Goal: Task Accomplishment & Management: Complete application form

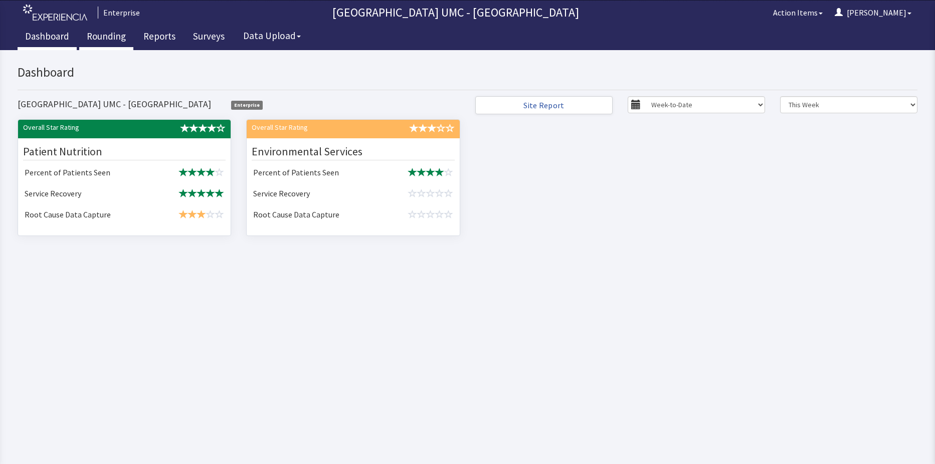
click at [108, 34] on link "Rounding" at bounding box center [106, 37] width 54 height 25
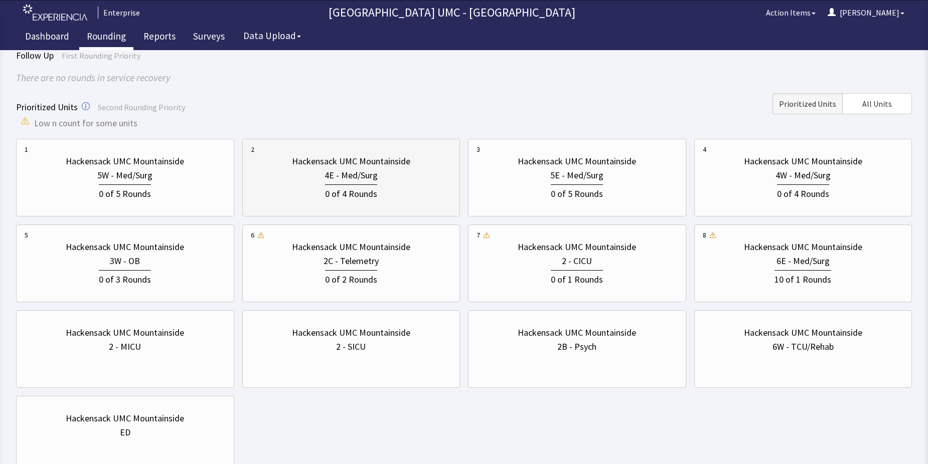
scroll to position [100, 0]
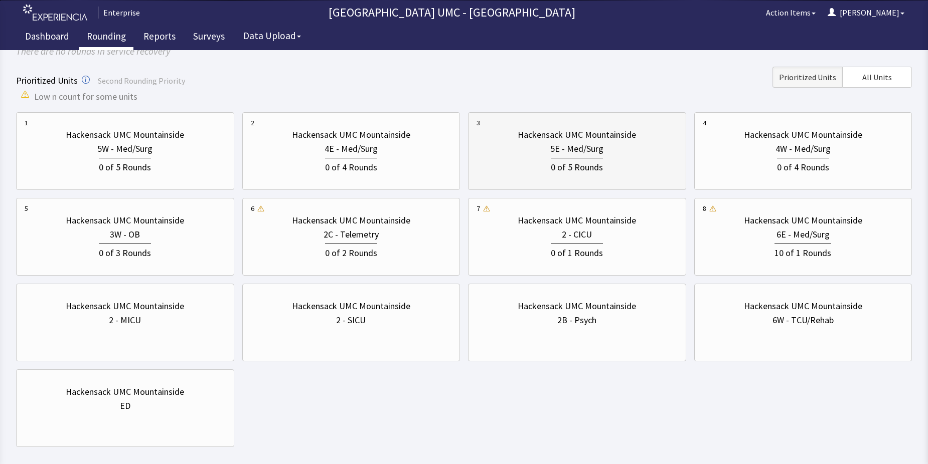
click at [547, 151] on div "5E - Med/Surg" at bounding box center [576, 149] width 201 height 14
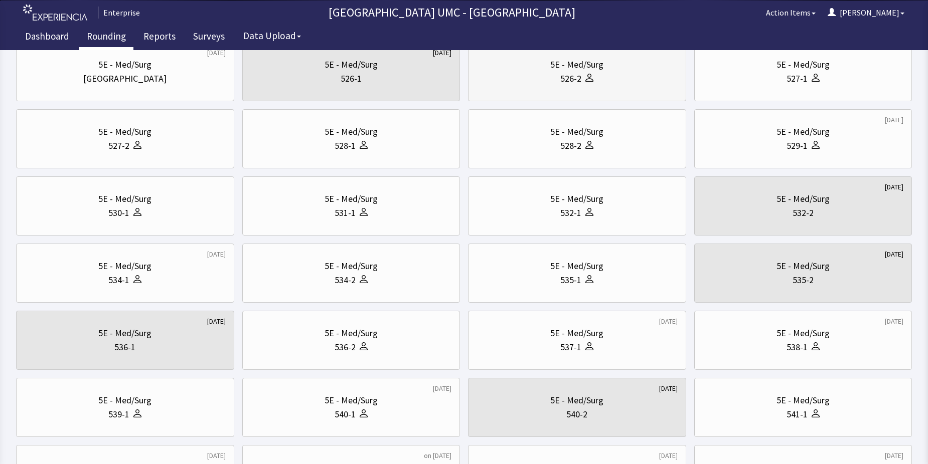
scroll to position [0, 0]
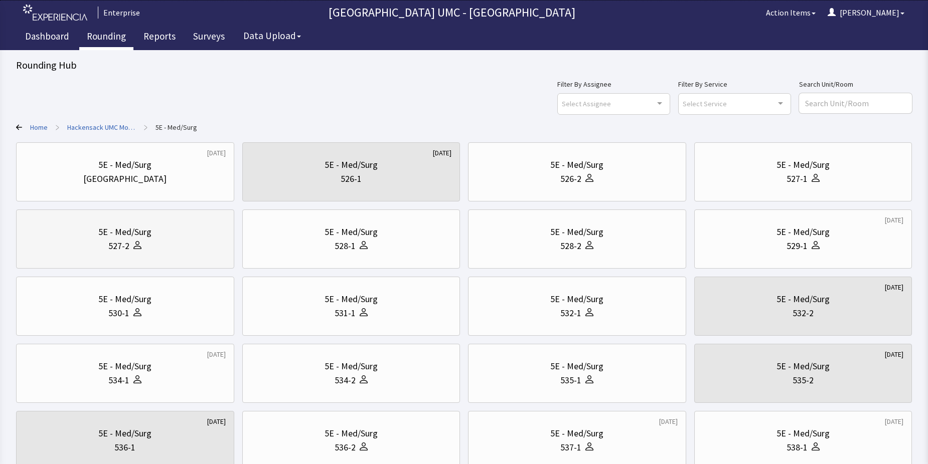
click at [176, 244] on div "527-2" at bounding box center [125, 246] width 201 height 14
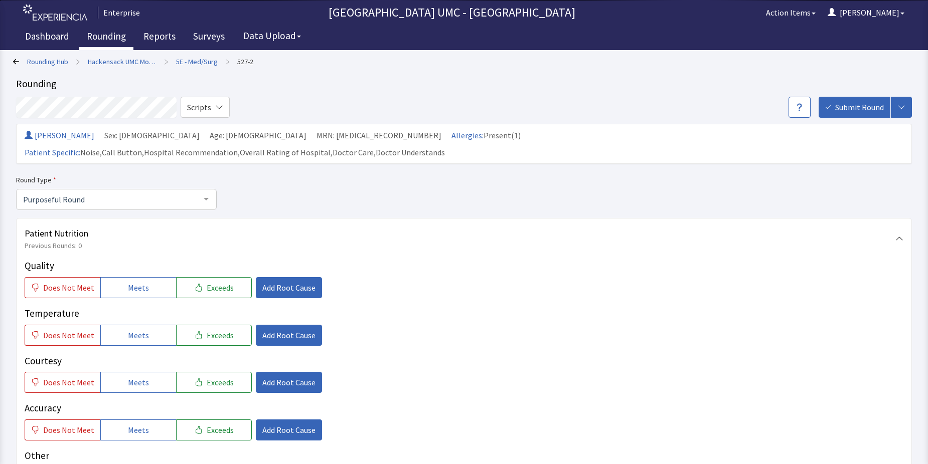
click at [114, 38] on link "Rounding" at bounding box center [106, 37] width 54 height 25
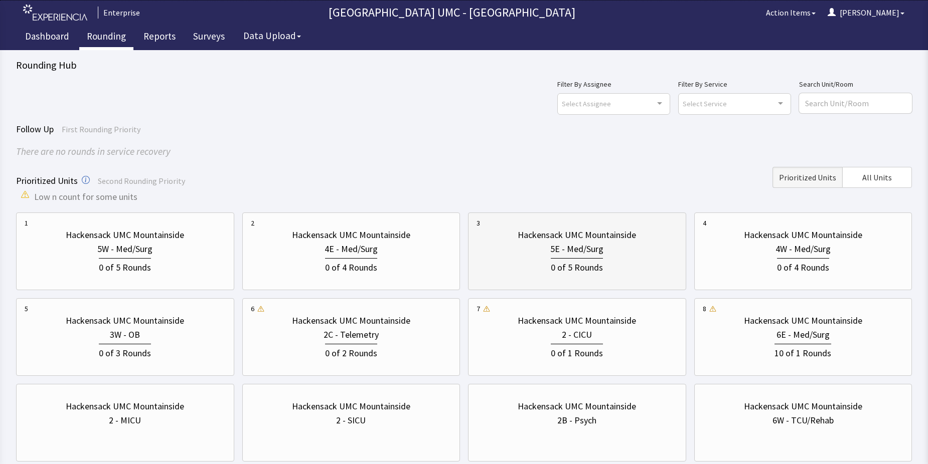
click at [567, 254] on div "5E - Med/Surg" at bounding box center [576, 249] width 53 height 14
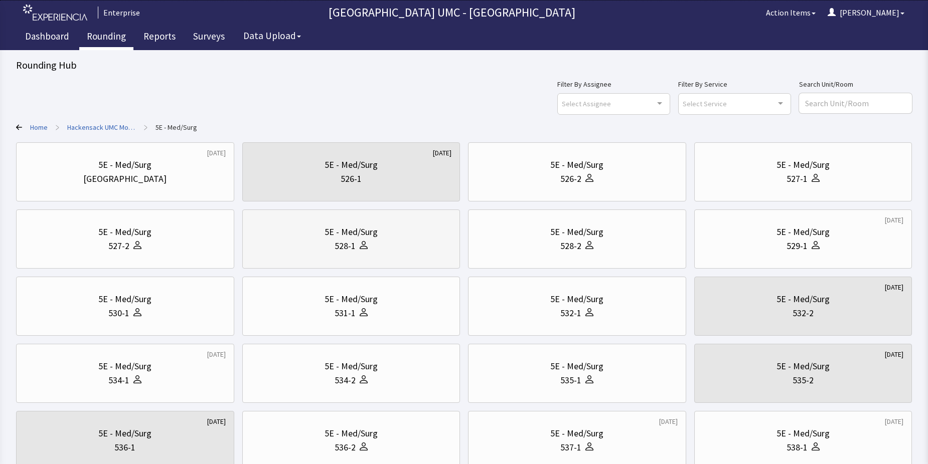
click at [348, 244] on div "528-1" at bounding box center [345, 246] width 21 height 14
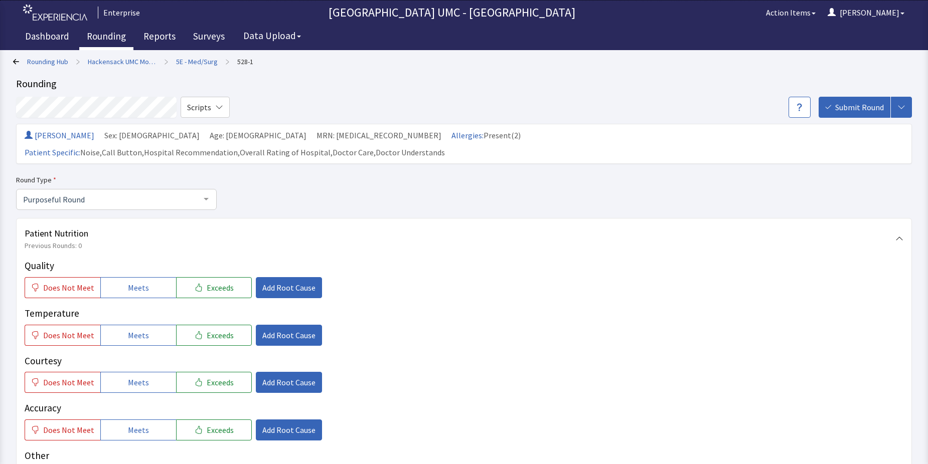
click at [111, 42] on link "Rounding" at bounding box center [106, 37] width 54 height 25
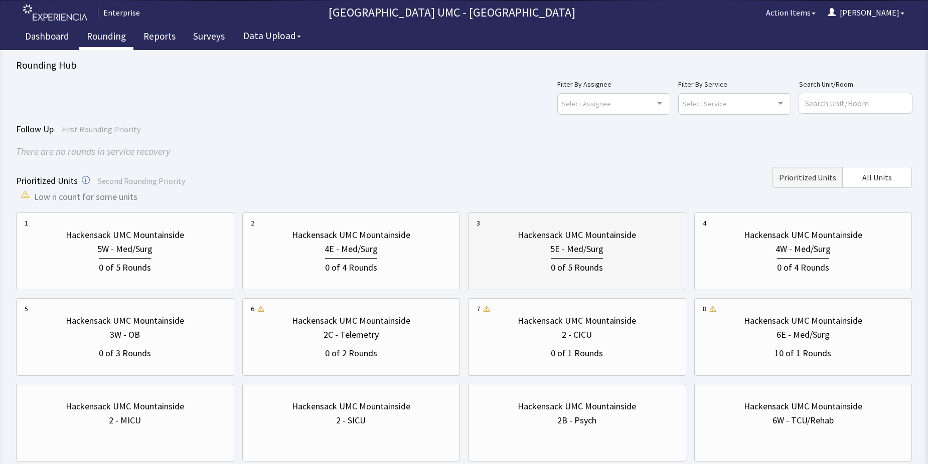
click at [538, 245] on div "5E - Med/Surg" at bounding box center [576, 249] width 201 height 14
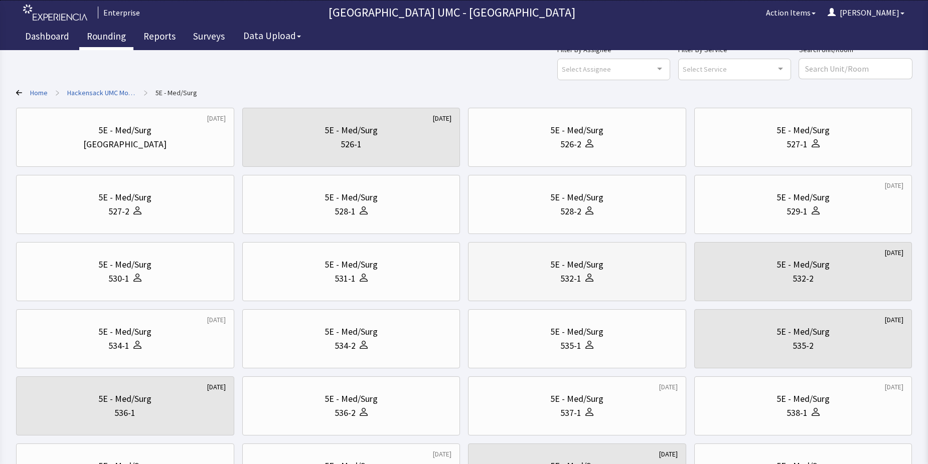
scroll to position [50, 0]
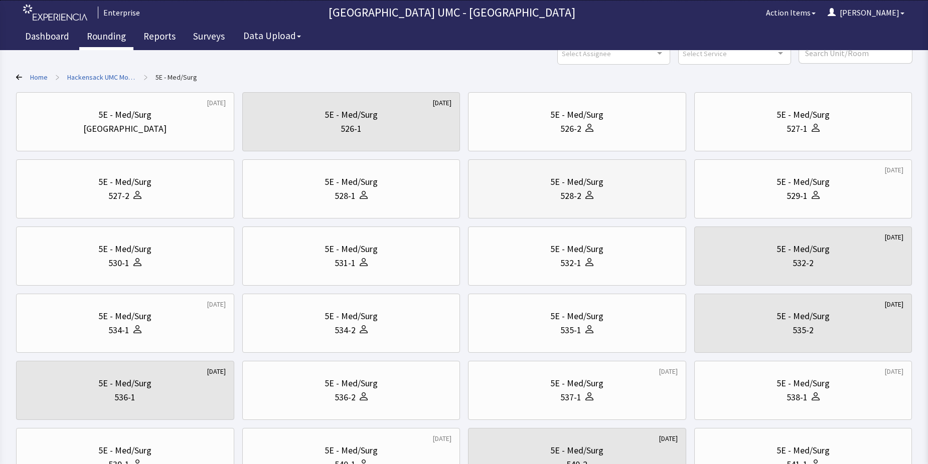
click at [579, 194] on div "528-2" at bounding box center [570, 196] width 21 height 14
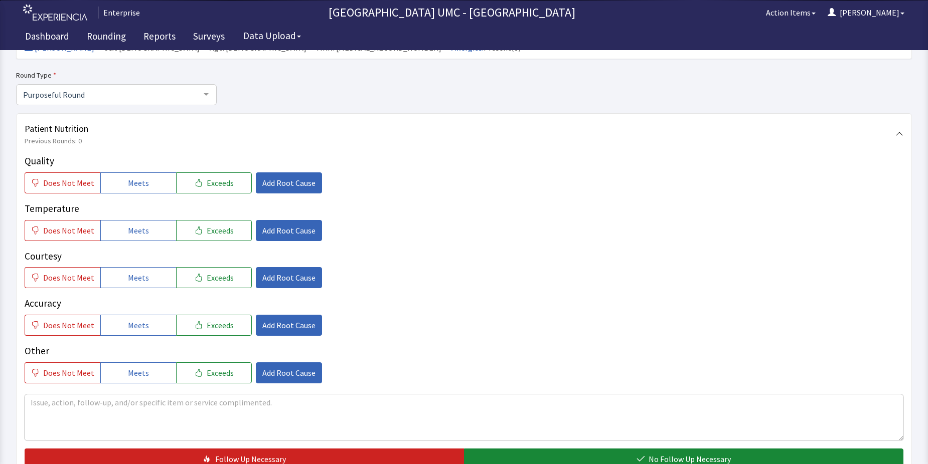
scroll to position [100, 0]
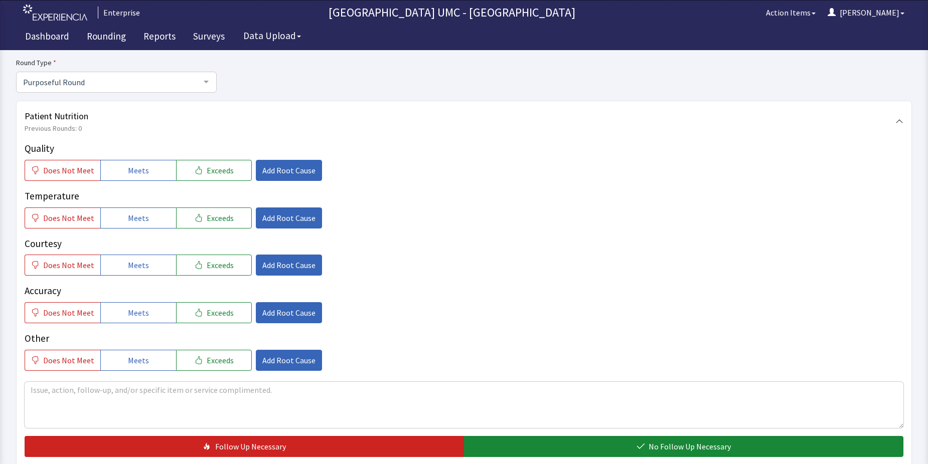
drag, startPoint x: 143, startPoint y: 167, endPoint x: 145, endPoint y: 199, distance: 32.7
click at [143, 173] on span "Meets" at bounding box center [138, 171] width 21 height 12
drag, startPoint x: 142, startPoint y: 217, endPoint x: 133, endPoint y: 259, distance: 43.2
click at [142, 218] on span "Meets" at bounding box center [138, 218] width 21 height 12
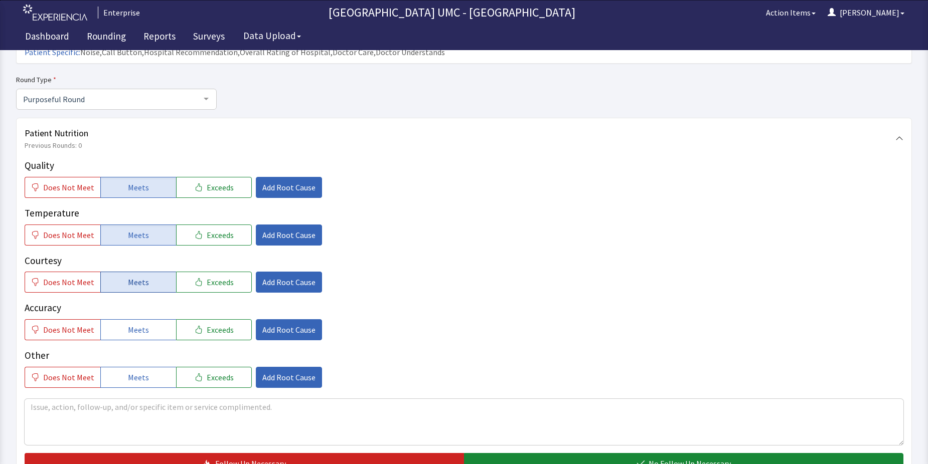
click at [131, 276] on span "Meets" at bounding box center [138, 282] width 21 height 12
click at [126, 320] on button "Meets" at bounding box center [138, 329] width 76 height 21
click at [128, 372] on span "Meets" at bounding box center [138, 378] width 21 height 12
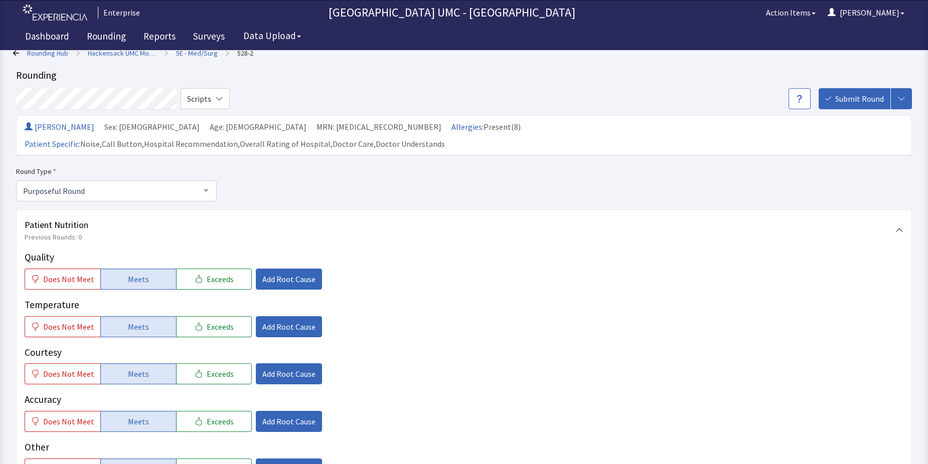
scroll to position [0, 0]
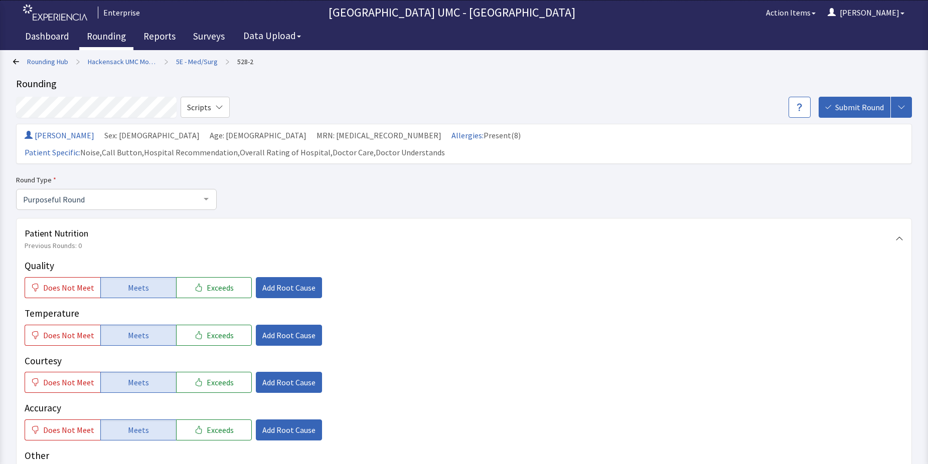
click at [104, 39] on link "Rounding" at bounding box center [106, 37] width 54 height 25
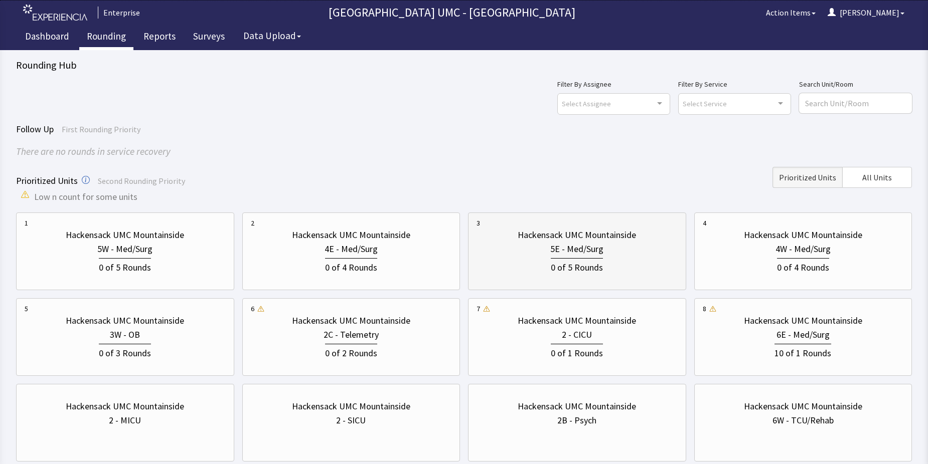
click at [528, 238] on div "Hackensack UMC Mountainside" at bounding box center [577, 235] width 118 height 14
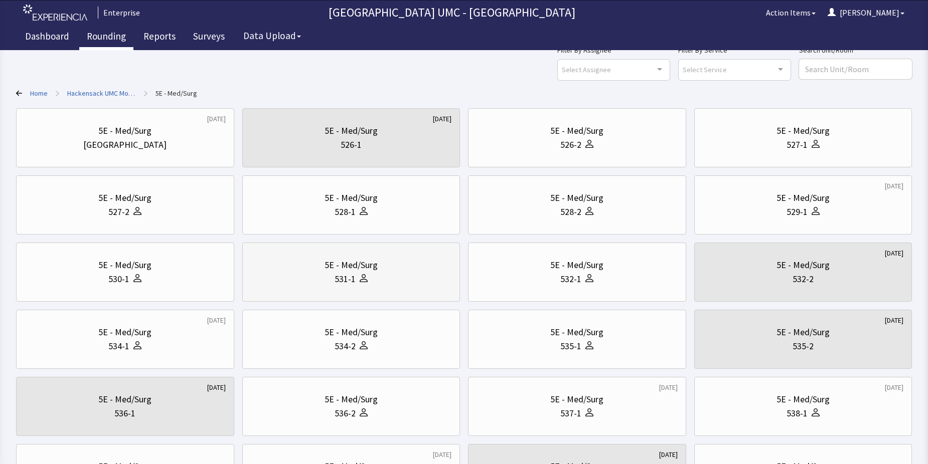
scroll to position [100, 0]
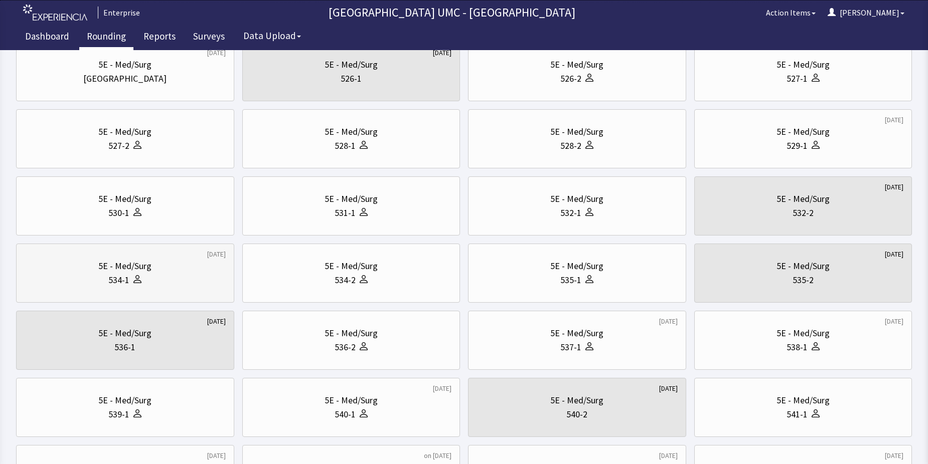
click at [167, 272] on div "5E - Med/Surg" at bounding box center [125, 266] width 201 height 14
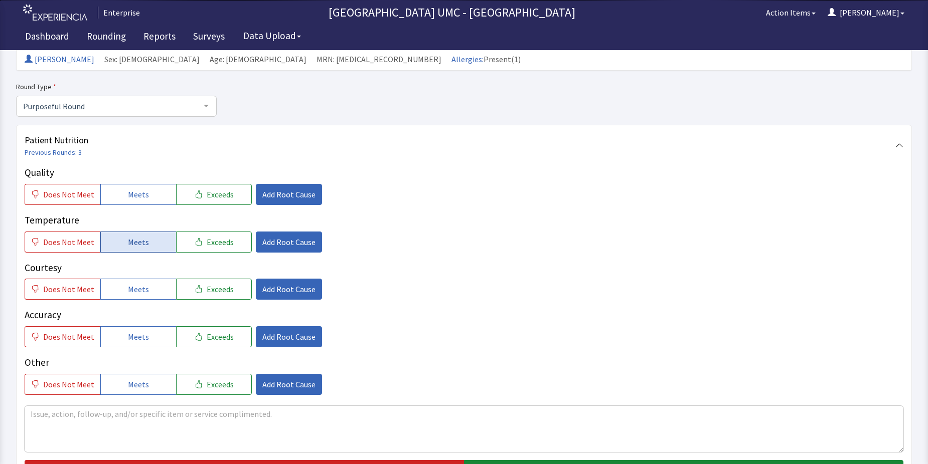
scroll to position [100, 0]
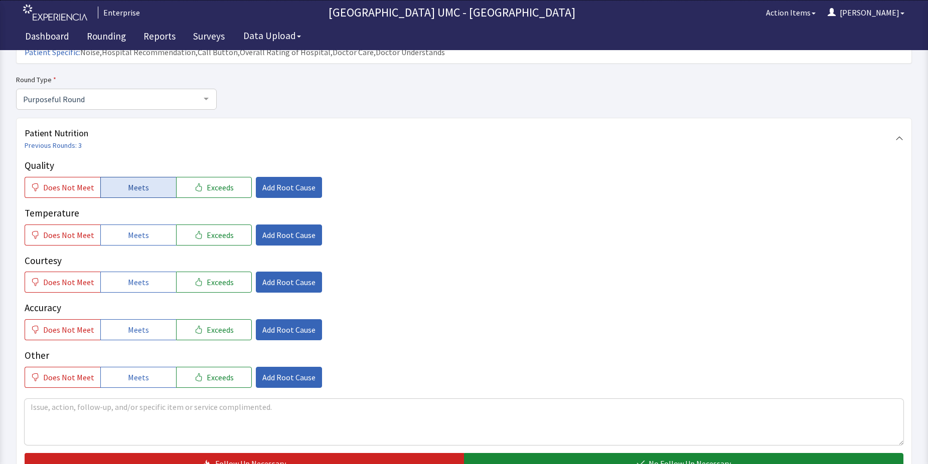
click at [139, 182] on span "Meets" at bounding box center [138, 188] width 21 height 12
click at [133, 229] on span "Meets" at bounding box center [138, 235] width 21 height 12
drag, startPoint x: 132, startPoint y: 261, endPoint x: 127, endPoint y: 308, distance: 47.9
click at [131, 276] on span "Meets" at bounding box center [138, 282] width 21 height 12
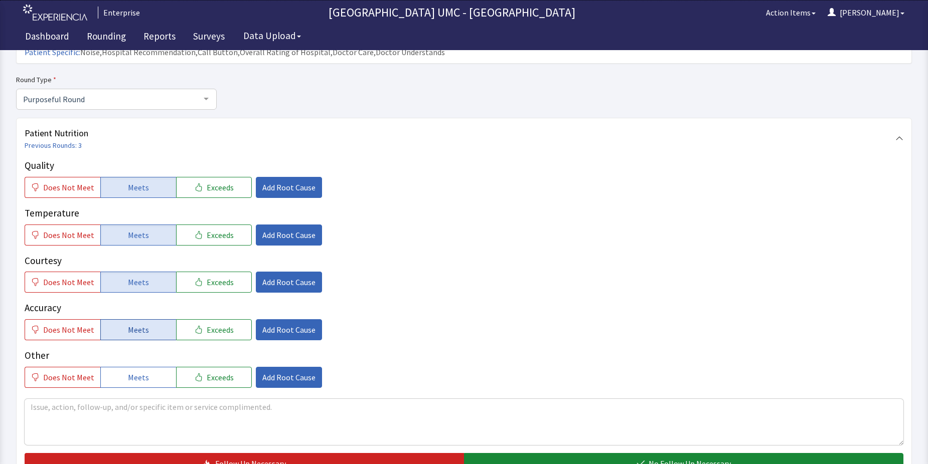
click at [128, 324] on span "Meets" at bounding box center [138, 330] width 21 height 12
click at [123, 367] on button "Meets" at bounding box center [138, 377] width 76 height 21
click at [629, 453] on button "No Follow Up Necessary" at bounding box center [683, 463] width 439 height 21
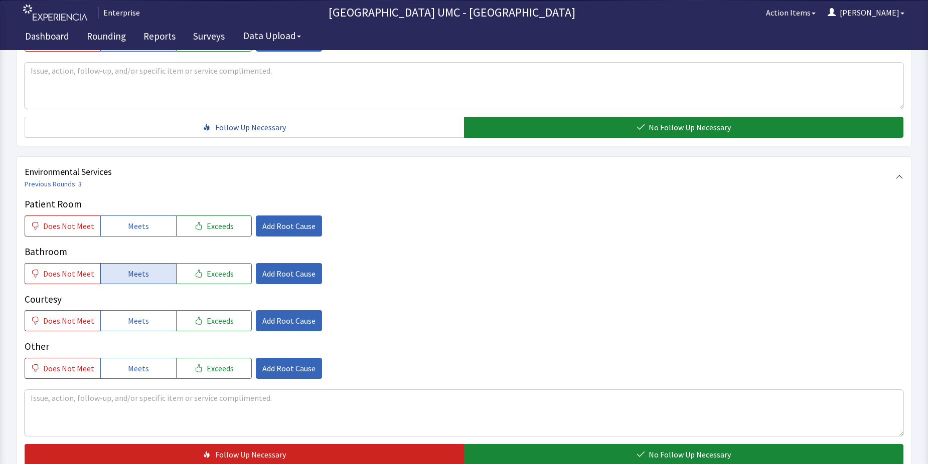
scroll to position [451, 0]
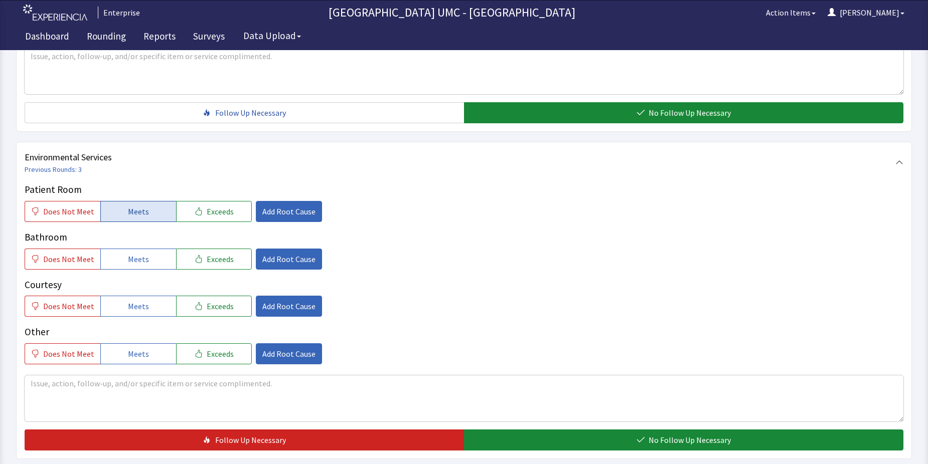
click at [128, 206] on span "Meets" at bounding box center [138, 212] width 21 height 12
click at [134, 253] on span "Meets" at bounding box center [138, 259] width 21 height 12
click at [131, 300] on span "Meets" at bounding box center [138, 306] width 21 height 12
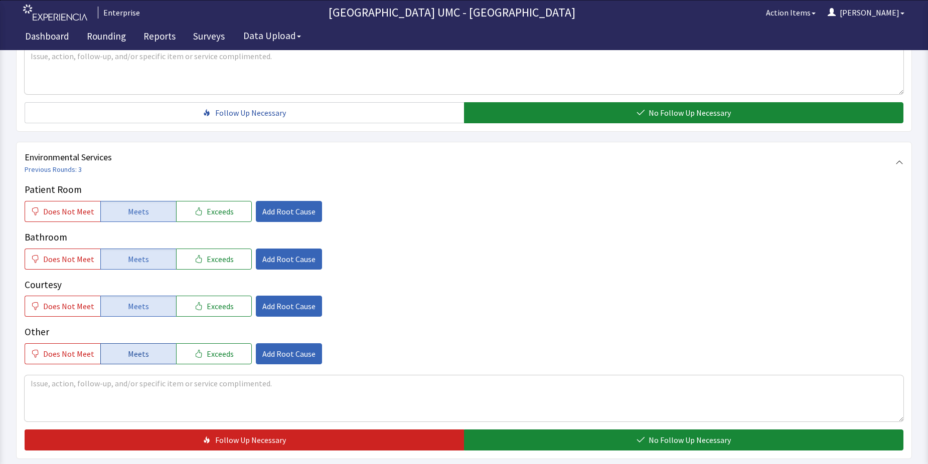
click at [136, 344] on button "Meets" at bounding box center [138, 354] width 76 height 21
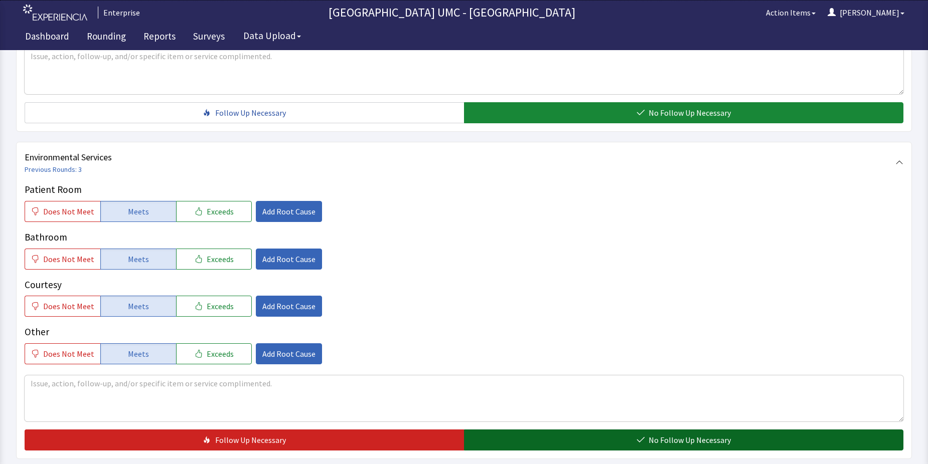
click at [589, 430] on button "No Follow Up Necessary" at bounding box center [683, 440] width 439 height 21
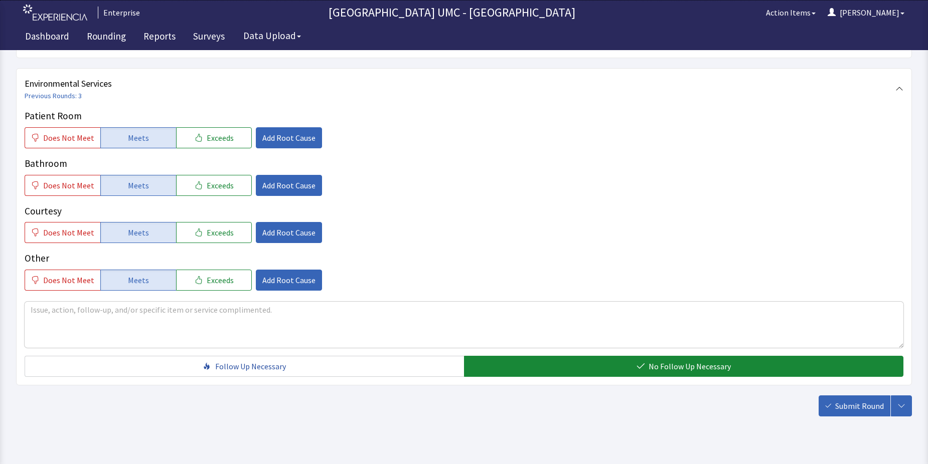
scroll to position [527, 0]
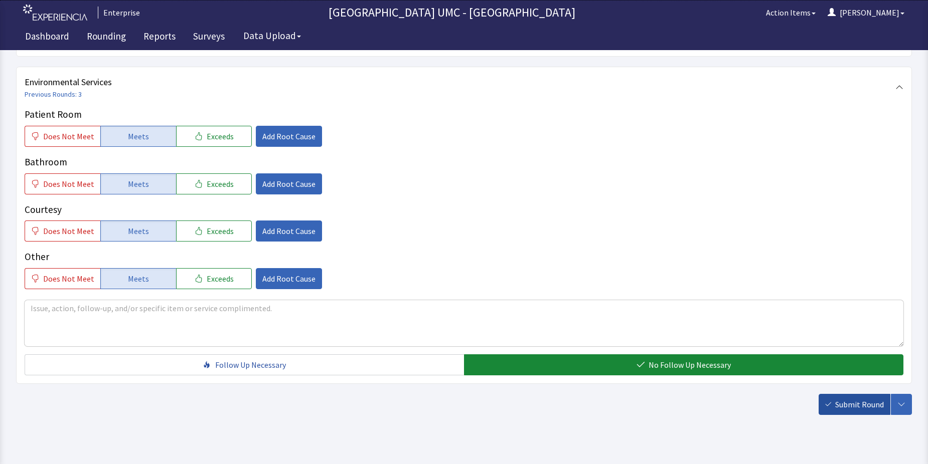
click at [858, 399] on span "Submit Round" at bounding box center [859, 405] width 49 height 12
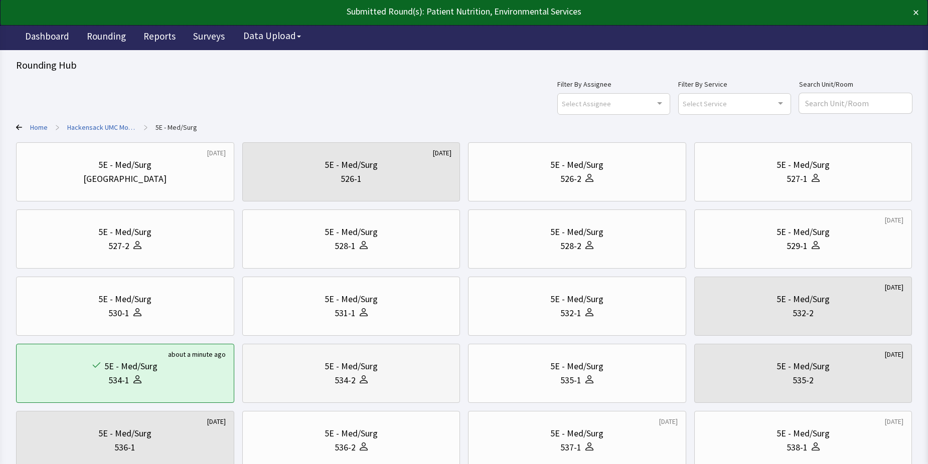
click at [371, 382] on div "534-2" at bounding box center [351, 381] width 201 height 14
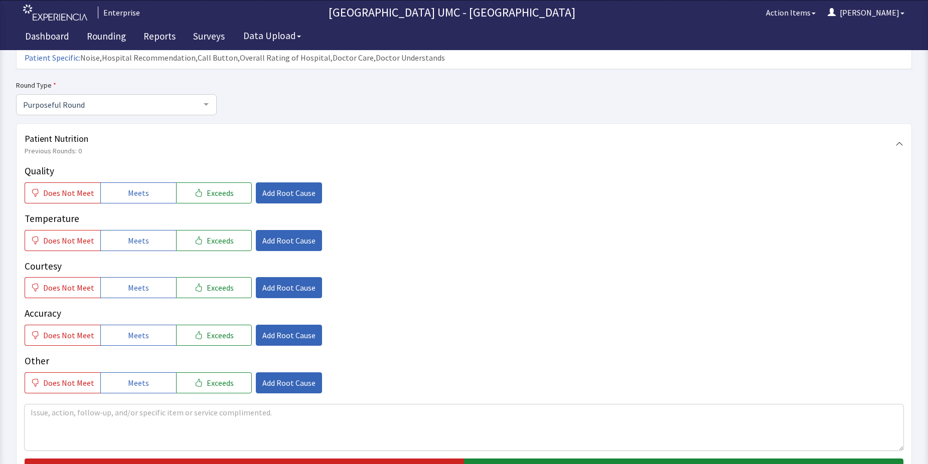
scroll to position [100, 0]
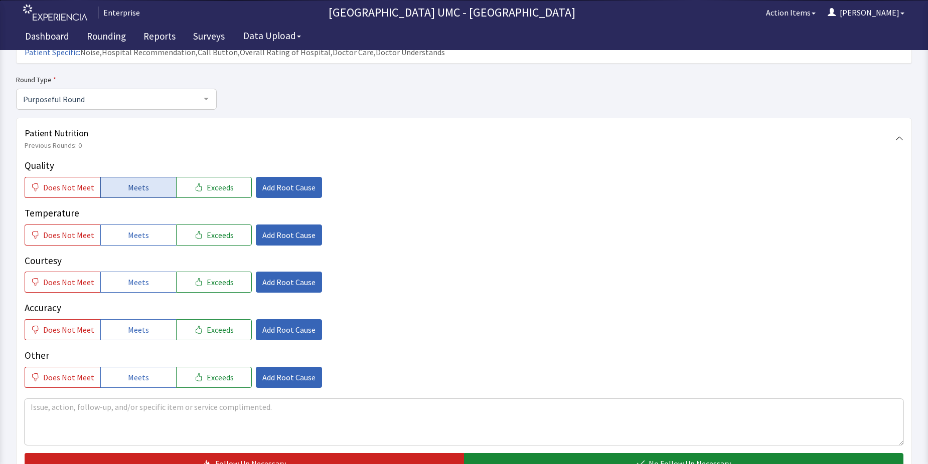
click at [132, 177] on button "Meets" at bounding box center [138, 187] width 76 height 21
click at [137, 229] on span "Meets" at bounding box center [138, 235] width 21 height 12
click at [136, 276] on span "Meets" at bounding box center [138, 282] width 21 height 12
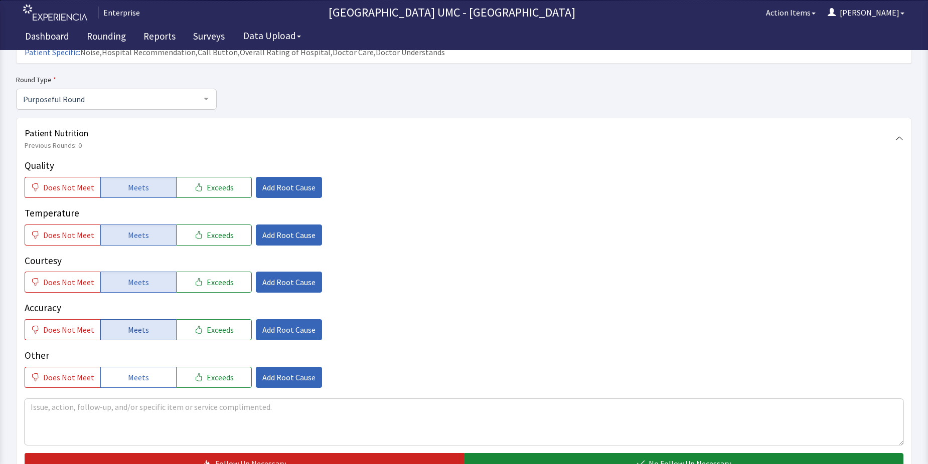
click at [129, 324] on span "Meets" at bounding box center [138, 330] width 21 height 12
drag, startPoint x: 129, startPoint y: 360, endPoint x: 362, endPoint y: 456, distance: 251.9
click at [206, 397] on div "Quality Does Not Meet Meets Exceeds Add Root Cause Temperature Does Not Meet Me…" at bounding box center [464, 316] width 879 height 316
click at [706, 453] on button "No Follow Up Necessary" at bounding box center [683, 463] width 439 height 21
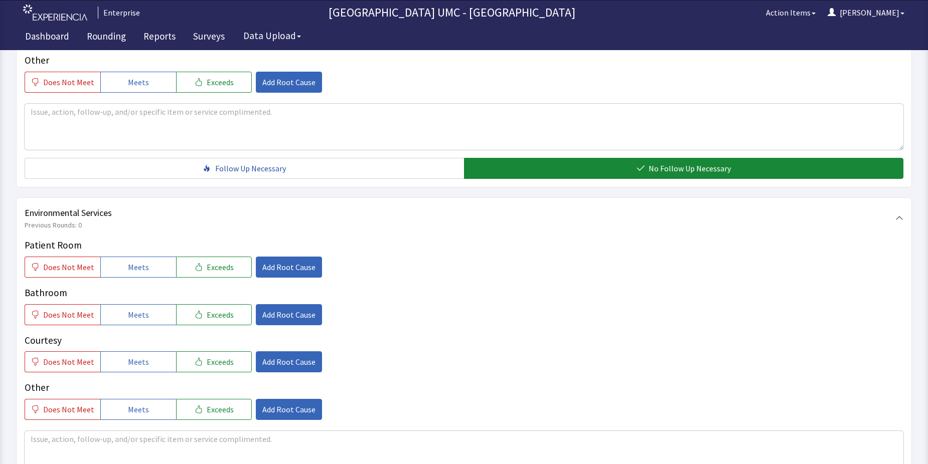
scroll to position [401, 0]
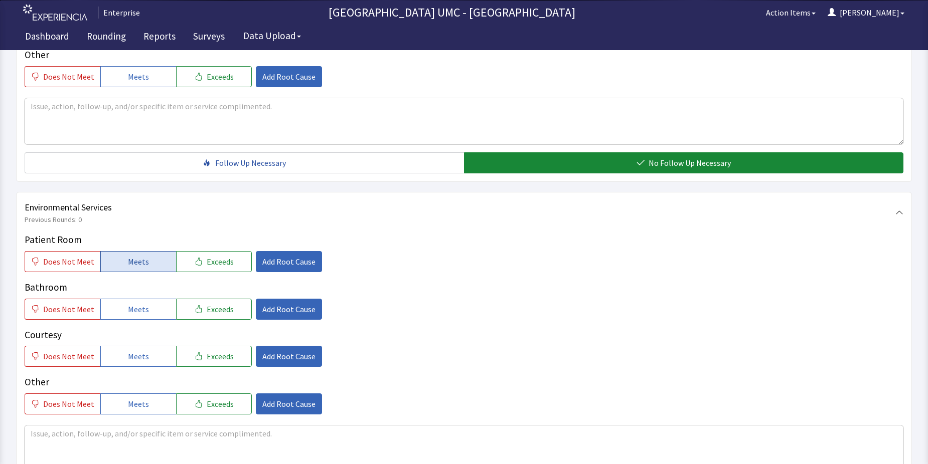
drag, startPoint x: 139, startPoint y: 241, endPoint x: 150, endPoint y: 294, distance: 54.3
click at [139, 256] on span "Meets" at bounding box center [138, 262] width 21 height 12
drag, startPoint x: 150, startPoint y: 294, endPoint x: 146, endPoint y: 320, distance: 26.4
click at [151, 299] on button "Meets" at bounding box center [138, 309] width 76 height 21
drag, startPoint x: 146, startPoint y: 332, endPoint x: 146, endPoint y: 344, distance: 11.5
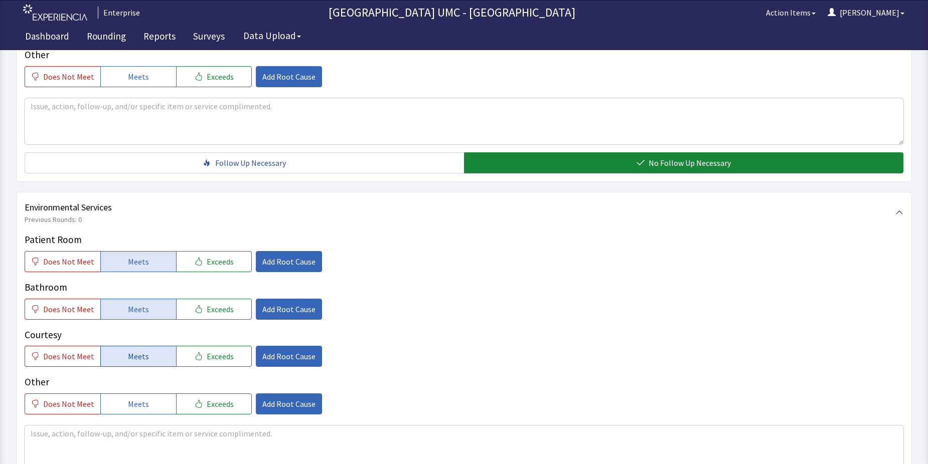
click at [146, 346] on button "Meets" at bounding box center [138, 356] width 76 height 21
click at [148, 394] on button "Meets" at bounding box center [138, 404] width 76 height 21
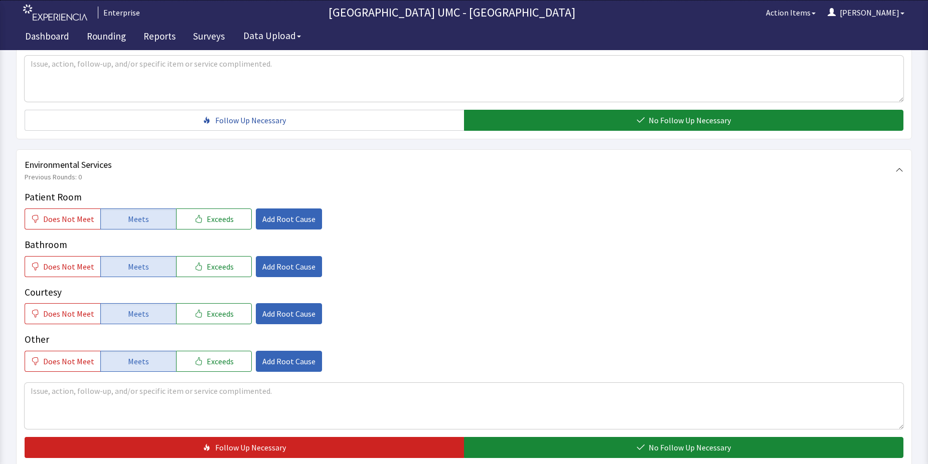
scroll to position [502, 0]
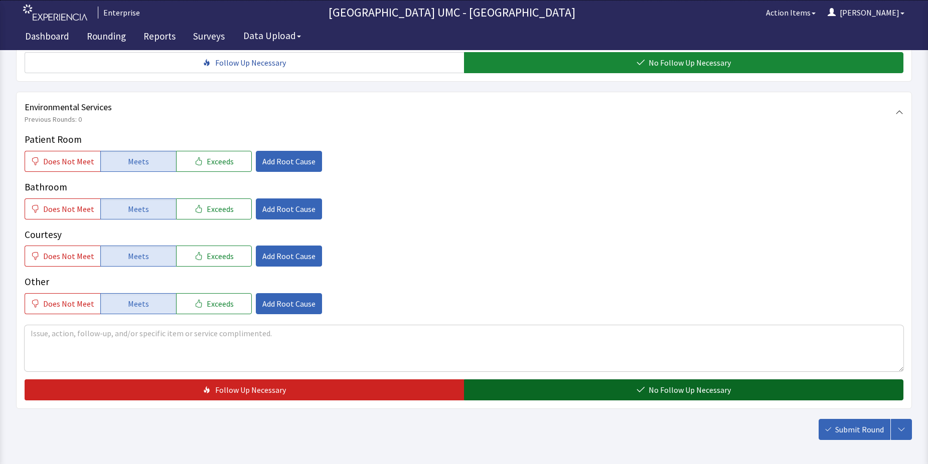
click at [609, 380] on button "No Follow Up Necessary" at bounding box center [683, 390] width 439 height 21
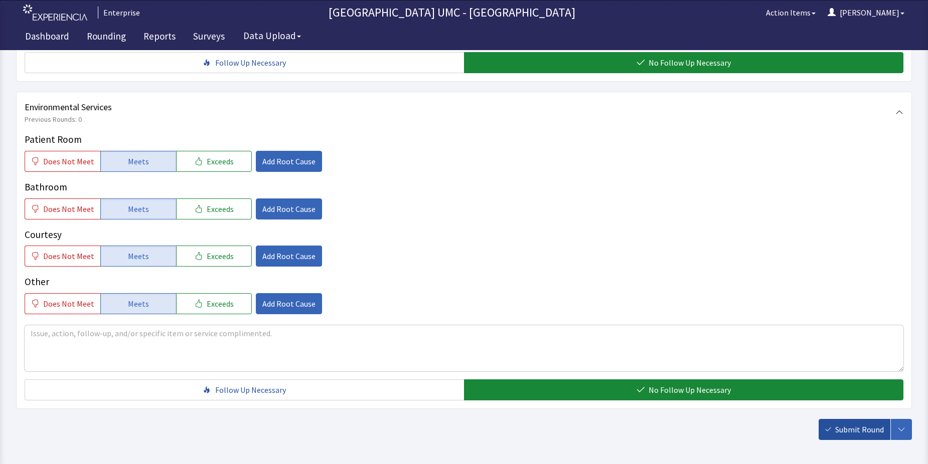
click at [870, 424] on span "Submit Round" at bounding box center [859, 430] width 49 height 12
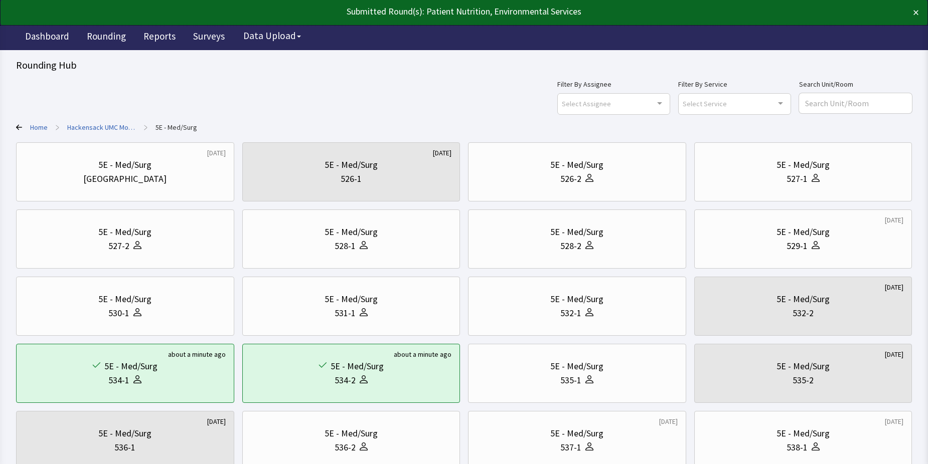
scroll to position [50, 0]
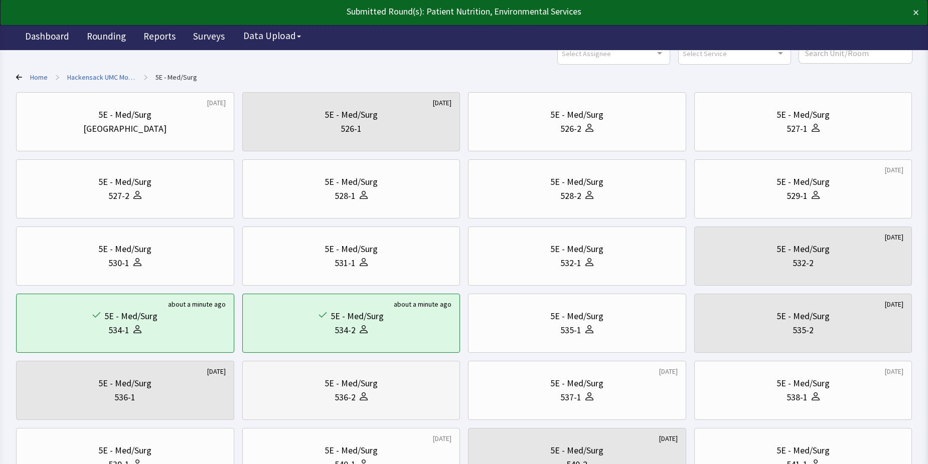
click at [417, 402] on div "536-2" at bounding box center [351, 398] width 201 height 14
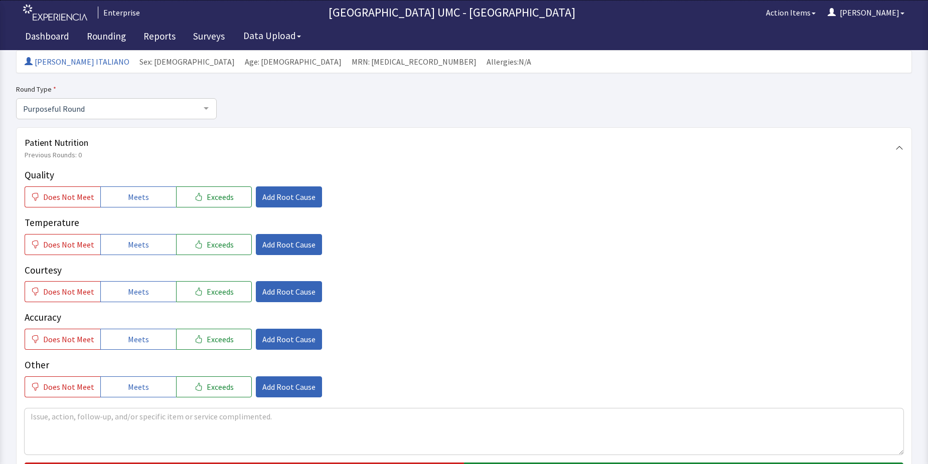
scroll to position [100, 0]
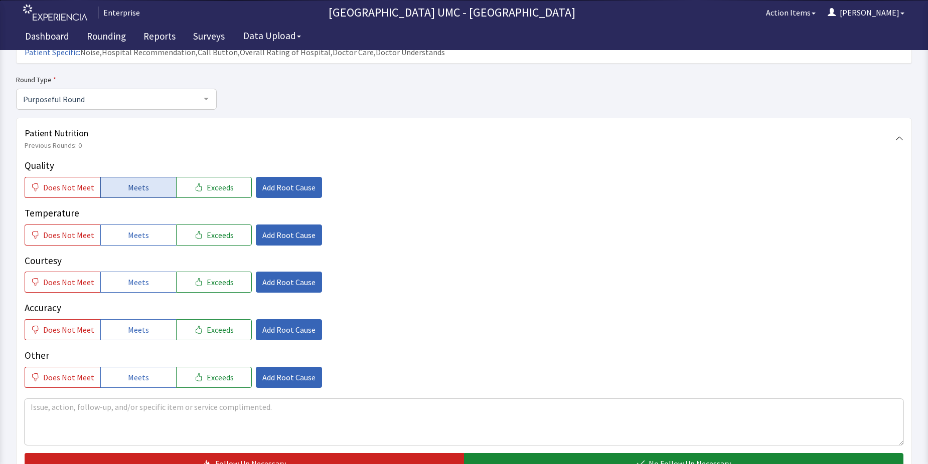
click at [135, 182] on span "Meets" at bounding box center [138, 188] width 21 height 12
click at [128, 229] on span "Meets" at bounding box center [138, 235] width 21 height 12
click at [131, 276] on span "Meets" at bounding box center [138, 282] width 21 height 12
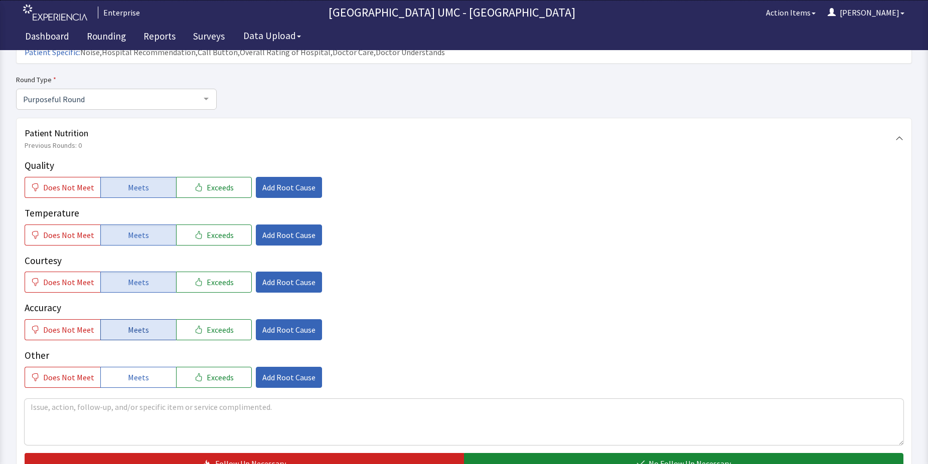
drag, startPoint x: 133, startPoint y: 308, endPoint x: 148, endPoint y: 356, distance: 49.6
click at [133, 324] on span "Meets" at bounding box center [138, 330] width 21 height 12
click at [149, 367] on button "Meets" at bounding box center [138, 377] width 76 height 21
click at [710, 458] on span "No Follow Up Necessary" at bounding box center [689, 464] width 82 height 12
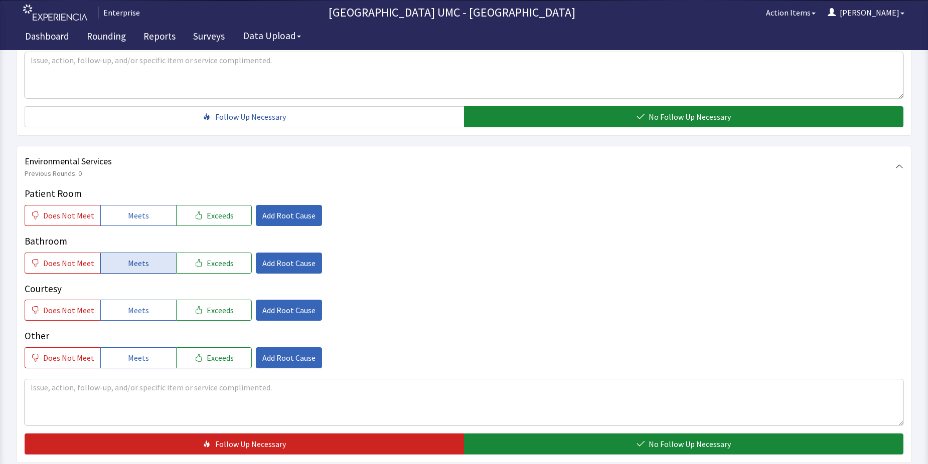
scroll to position [451, 0]
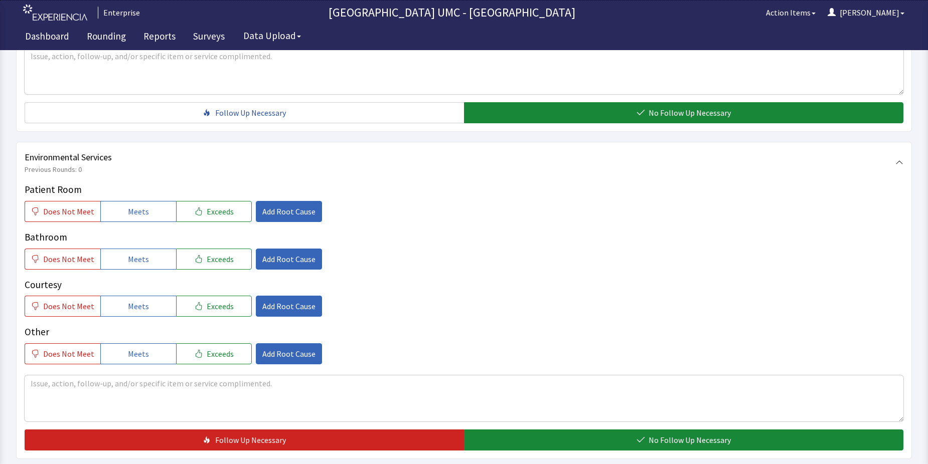
drag, startPoint x: 134, startPoint y: 192, endPoint x: 140, endPoint y: 227, distance: 35.7
click at [134, 206] on span "Meets" at bounding box center [138, 212] width 21 height 12
drag, startPoint x: 141, startPoint y: 241, endPoint x: 142, endPoint y: 259, distance: 18.1
click at [141, 253] on span "Meets" at bounding box center [138, 259] width 21 height 12
drag, startPoint x: 139, startPoint y: 289, endPoint x: 140, endPoint y: 322, distance: 33.1
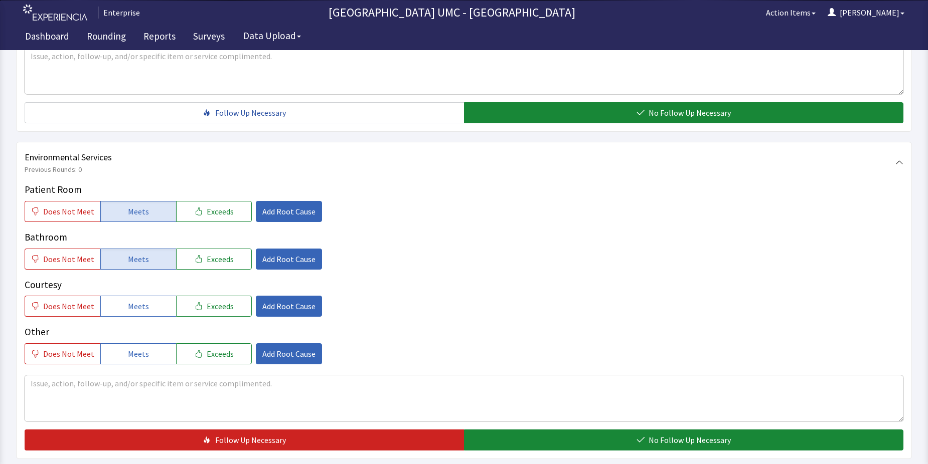
click at [139, 300] on span "Meets" at bounding box center [138, 306] width 21 height 12
click at [141, 348] on span "Meets" at bounding box center [138, 354] width 21 height 12
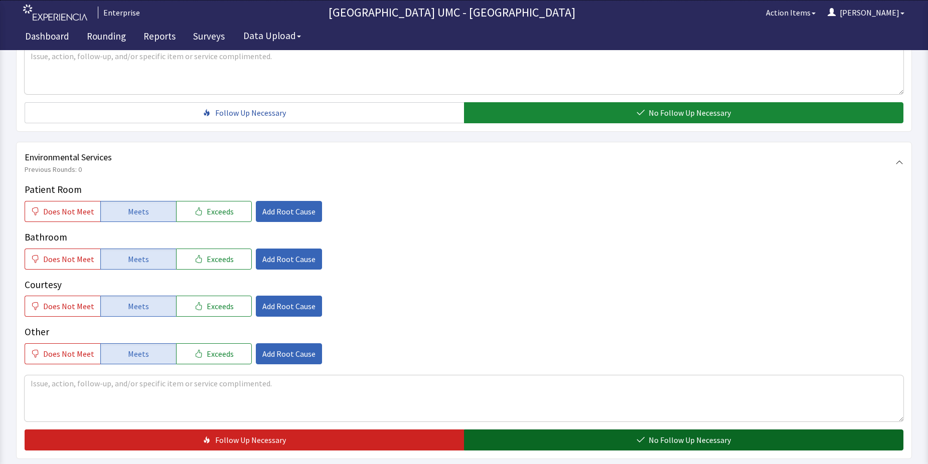
click at [654, 434] on span "No Follow Up Necessary" at bounding box center [689, 440] width 82 height 12
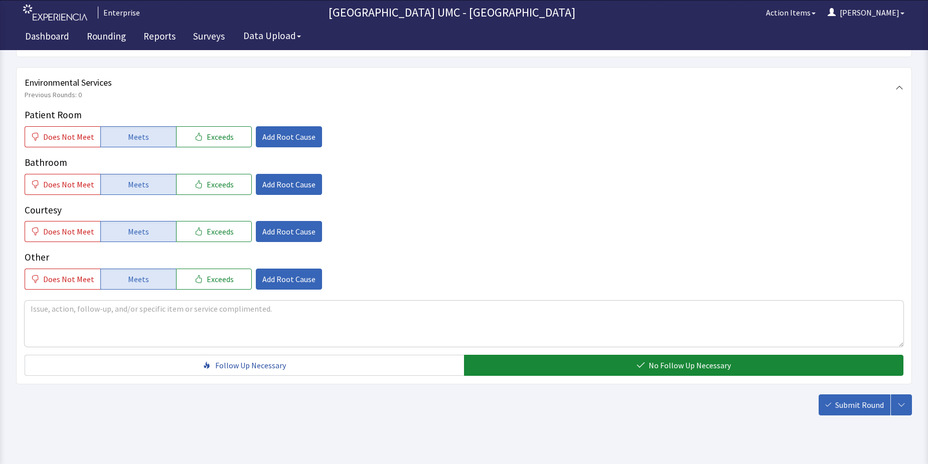
scroll to position [527, 0]
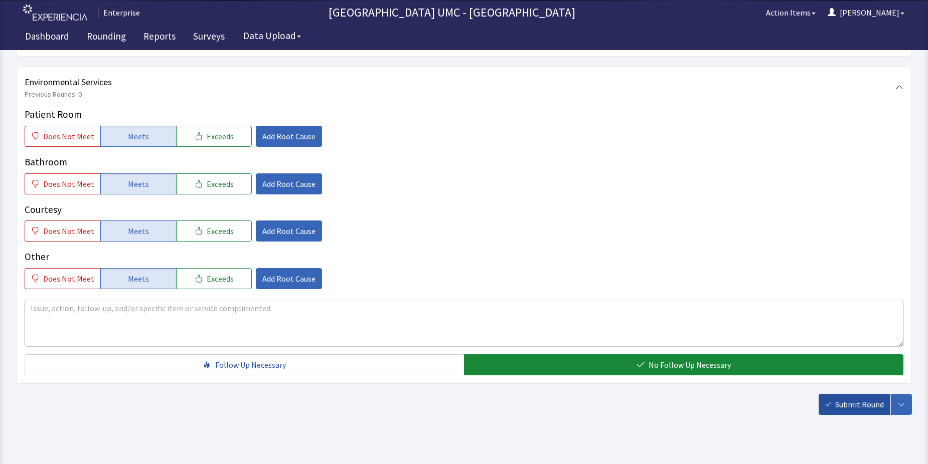
click at [865, 399] on span "Submit Round" at bounding box center [859, 405] width 49 height 12
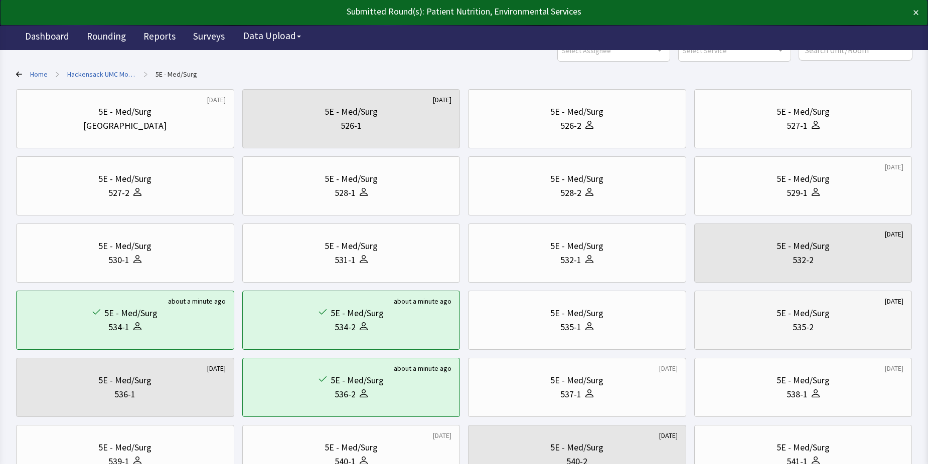
scroll to position [100, 0]
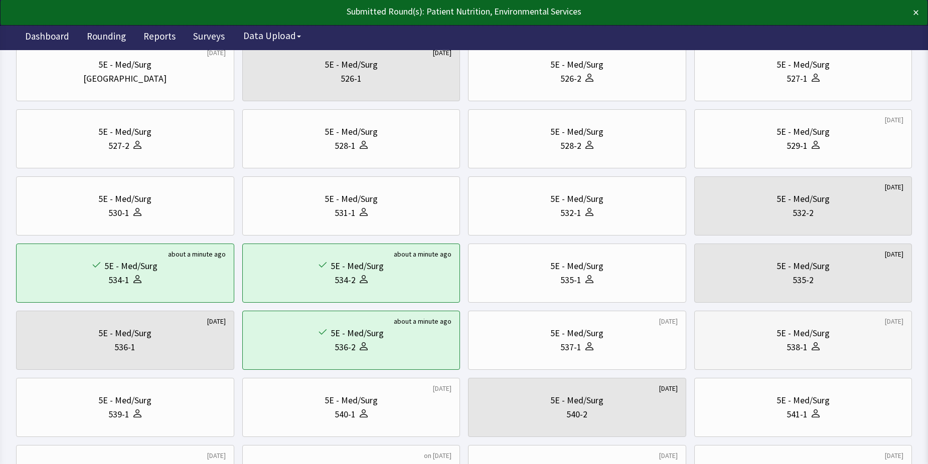
click at [778, 345] on div "538-1" at bounding box center [803, 348] width 201 height 14
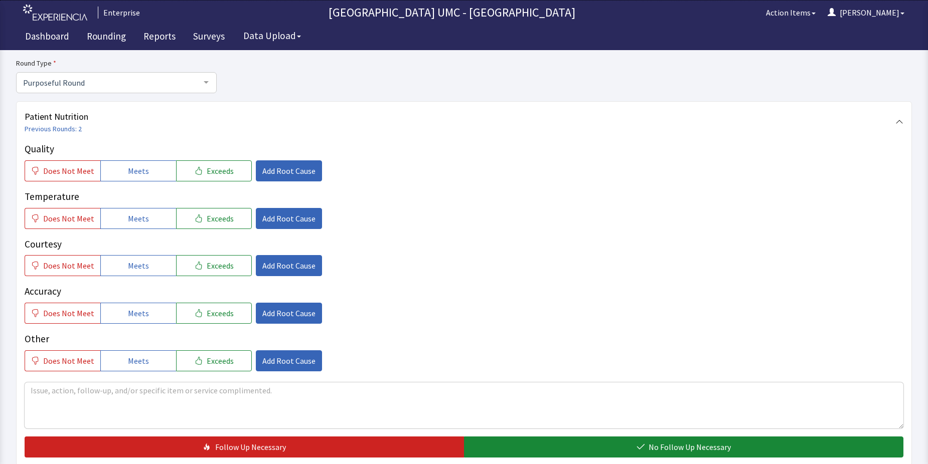
scroll to position [100, 0]
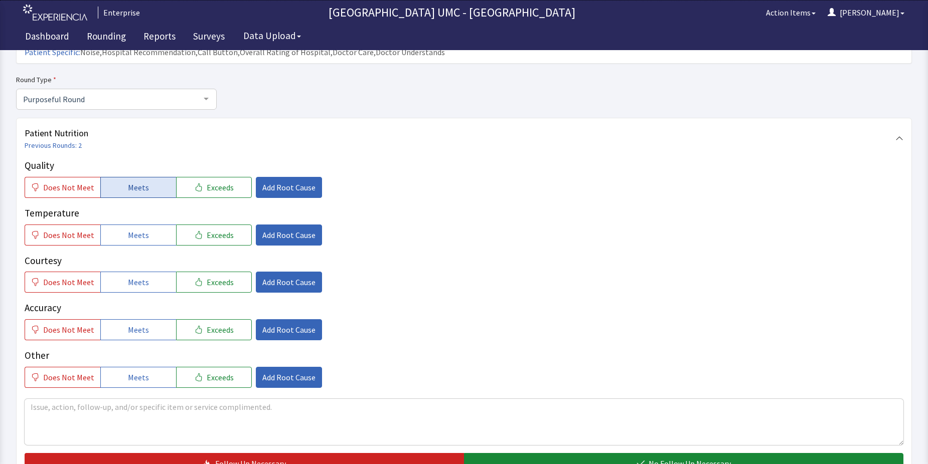
click at [149, 177] on button "Meets" at bounding box center [138, 187] width 76 height 21
drag, startPoint x: 160, startPoint y: 220, endPoint x: 156, endPoint y: 228, distance: 9.2
click at [160, 225] on button "Meets" at bounding box center [138, 235] width 76 height 21
drag, startPoint x: 148, startPoint y: 261, endPoint x: 144, endPoint y: 294, distance: 33.3
click at [147, 272] on button "Meets" at bounding box center [138, 282] width 76 height 21
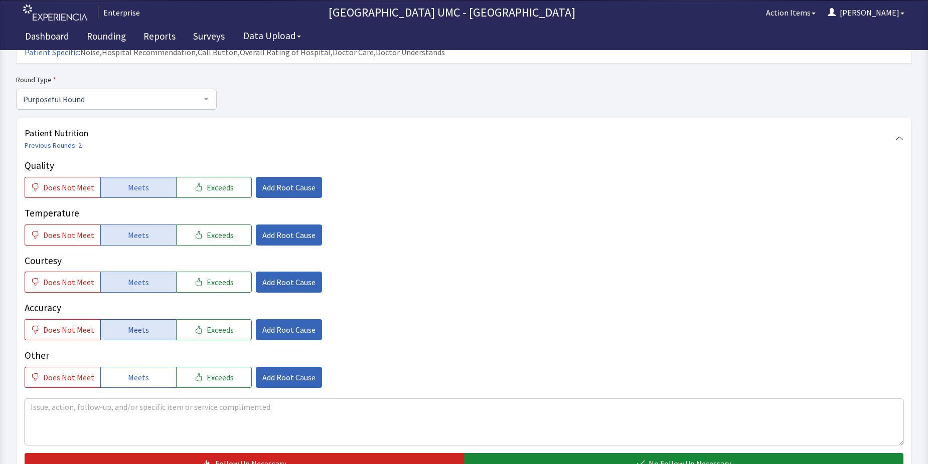
drag, startPoint x: 144, startPoint y: 312, endPoint x: 147, endPoint y: 346, distance: 33.2
click at [144, 319] on button "Meets" at bounding box center [138, 329] width 76 height 21
click at [141, 372] on span "Meets" at bounding box center [138, 378] width 21 height 12
click at [664, 458] on span "No Follow Up Necessary" at bounding box center [689, 464] width 82 height 12
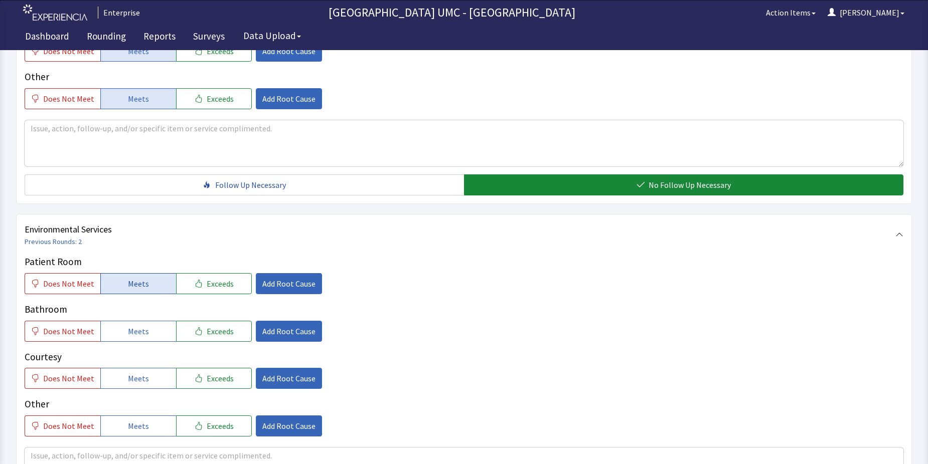
scroll to position [401, 0]
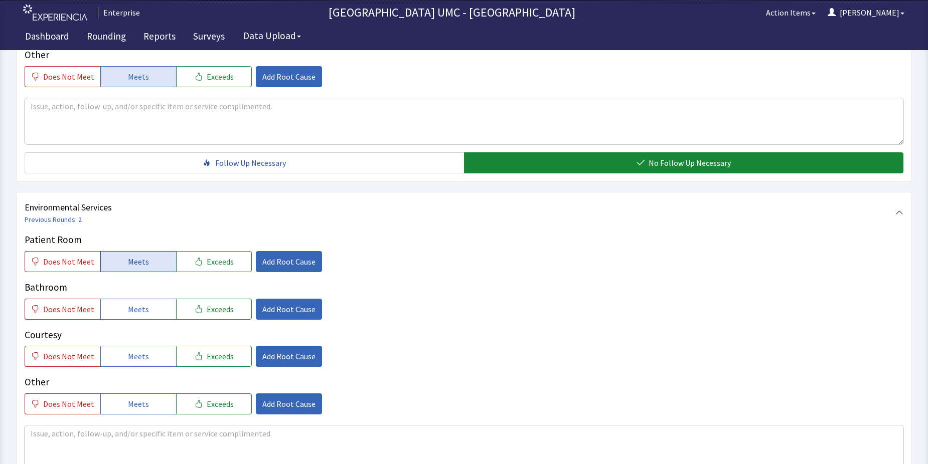
click at [137, 256] on span "Meets" at bounding box center [138, 262] width 21 height 12
click at [140, 303] on span "Meets" at bounding box center [138, 309] width 21 height 12
drag, startPoint x: 144, startPoint y: 341, endPoint x: 144, endPoint y: 383, distance: 42.1
click at [144, 348] on button "Meets" at bounding box center [138, 356] width 76 height 21
click at [144, 398] on span "Meets" at bounding box center [138, 404] width 21 height 12
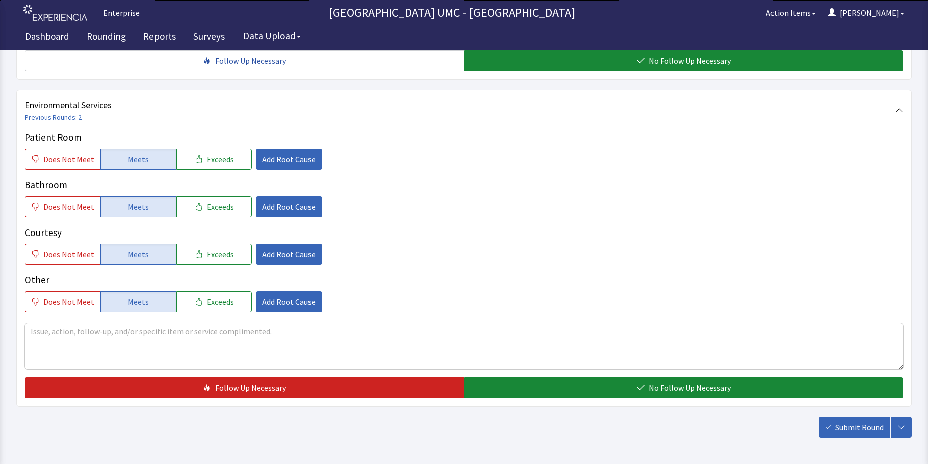
scroll to position [527, 0]
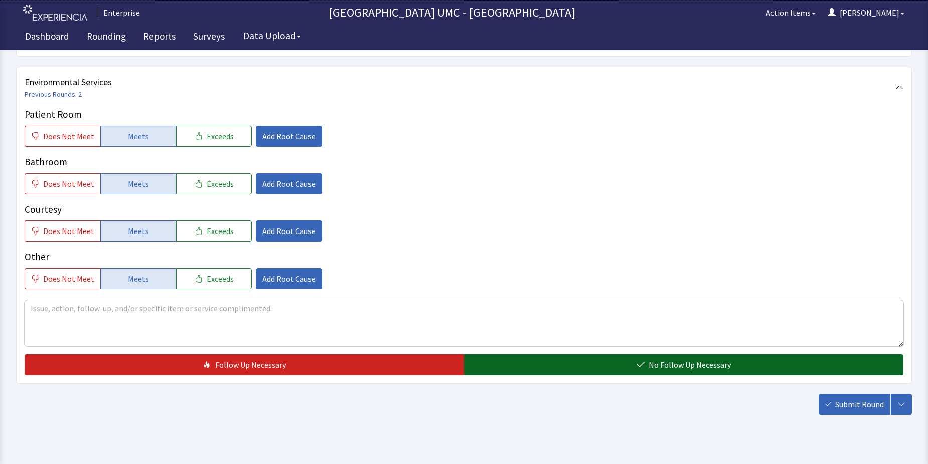
click at [644, 361] on icon "button" at bounding box center [640, 365] width 8 height 8
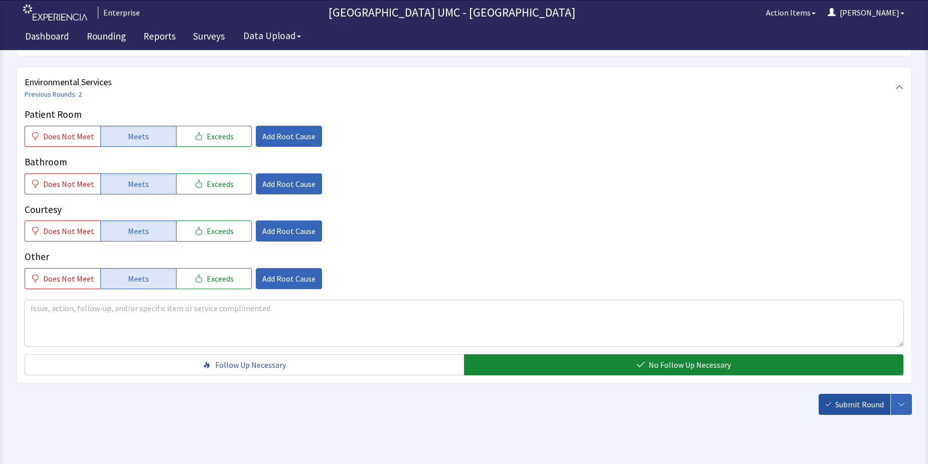
click at [850, 399] on span "Submit Round" at bounding box center [859, 405] width 49 height 12
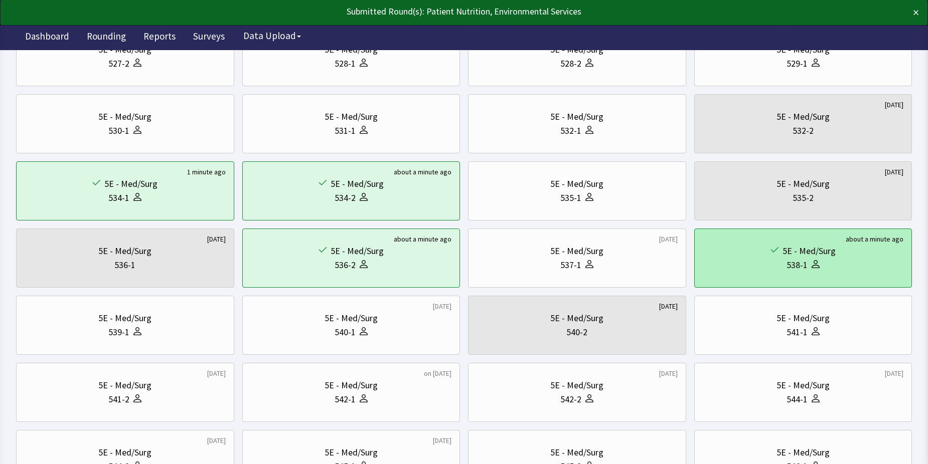
scroll to position [201, 0]
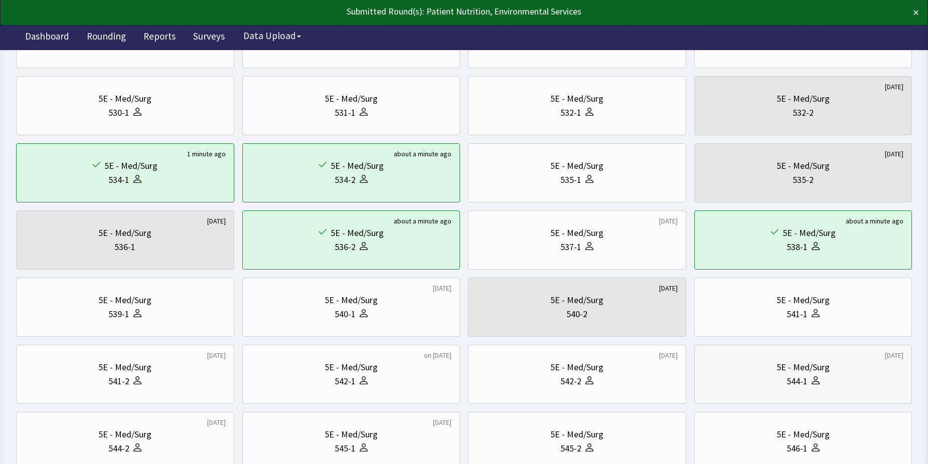
click at [793, 377] on div "544-1" at bounding box center [796, 382] width 21 height 14
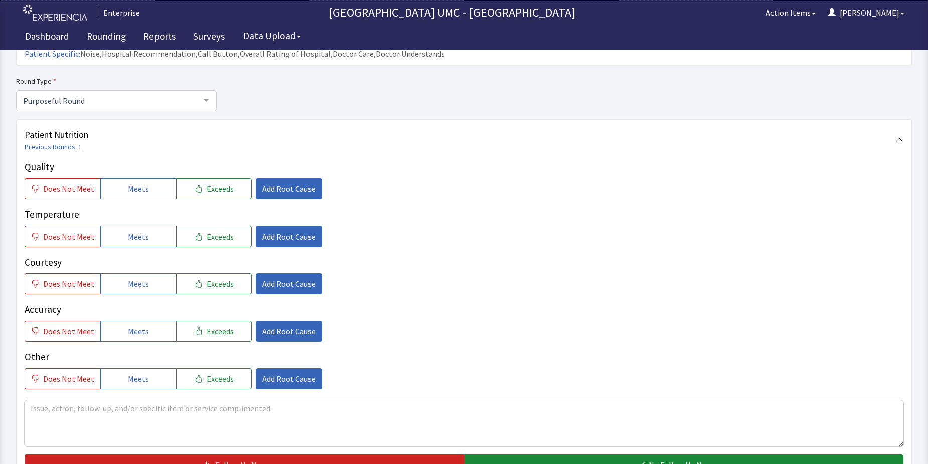
scroll to position [150, 0]
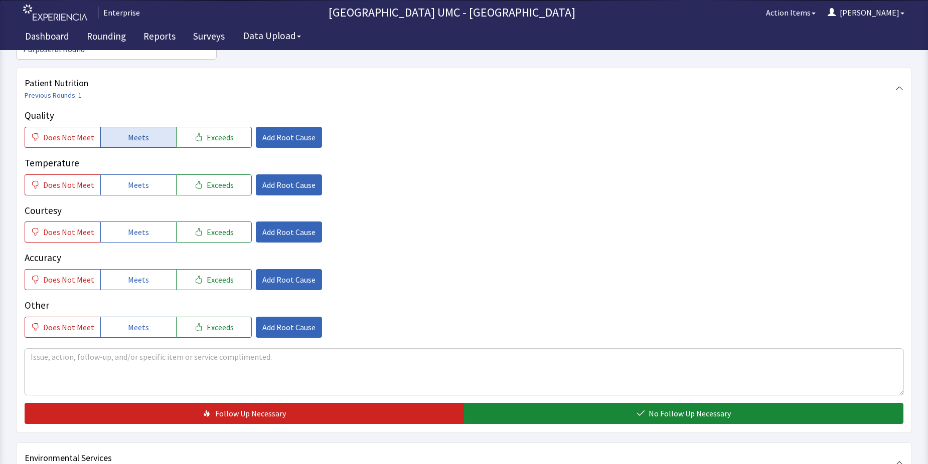
click at [152, 127] on button "Meets" at bounding box center [138, 137] width 76 height 21
click at [132, 175] on button "Meets" at bounding box center [138, 185] width 76 height 21
drag, startPoint x: 139, startPoint y: 211, endPoint x: 141, endPoint y: 233, distance: 22.1
click at [139, 226] on span "Meets" at bounding box center [138, 232] width 21 height 12
drag, startPoint x: 141, startPoint y: 260, endPoint x: 148, endPoint y: 293, distance: 33.8
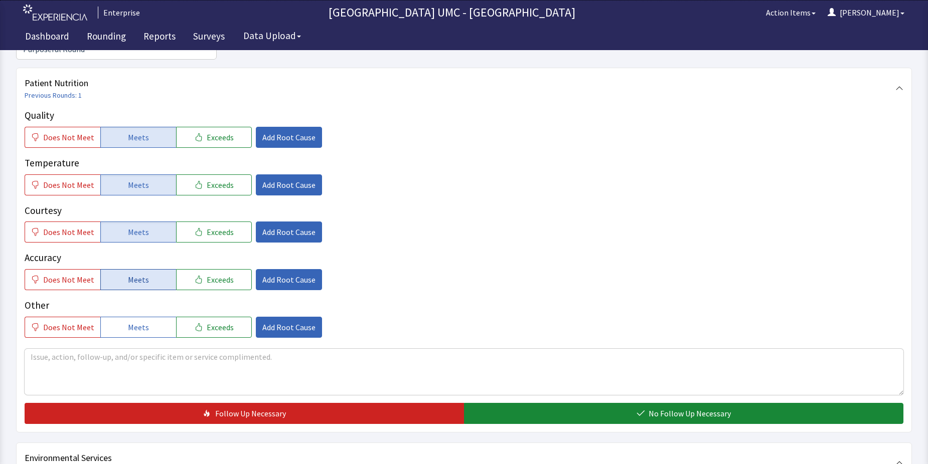
click at [141, 274] on span "Meets" at bounding box center [138, 280] width 21 height 12
click at [148, 317] on button "Meets" at bounding box center [138, 327] width 76 height 21
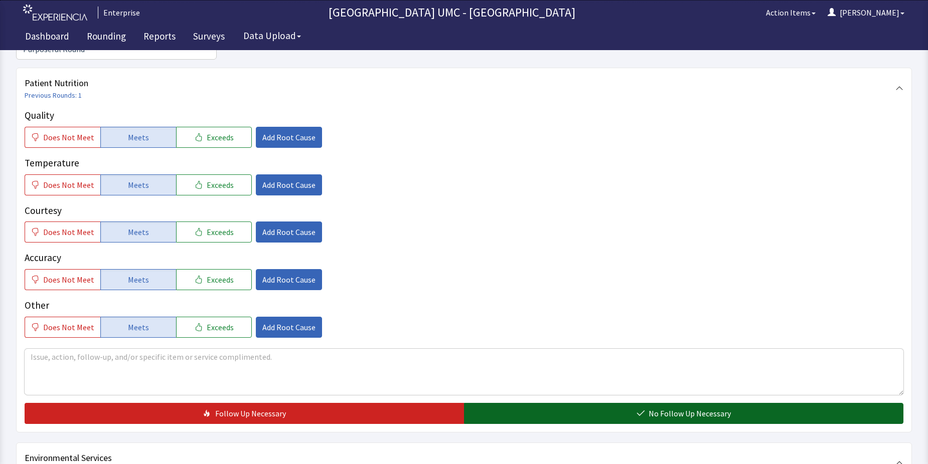
click at [657, 408] on span "No Follow Up Necessary" at bounding box center [689, 414] width 82 height 12
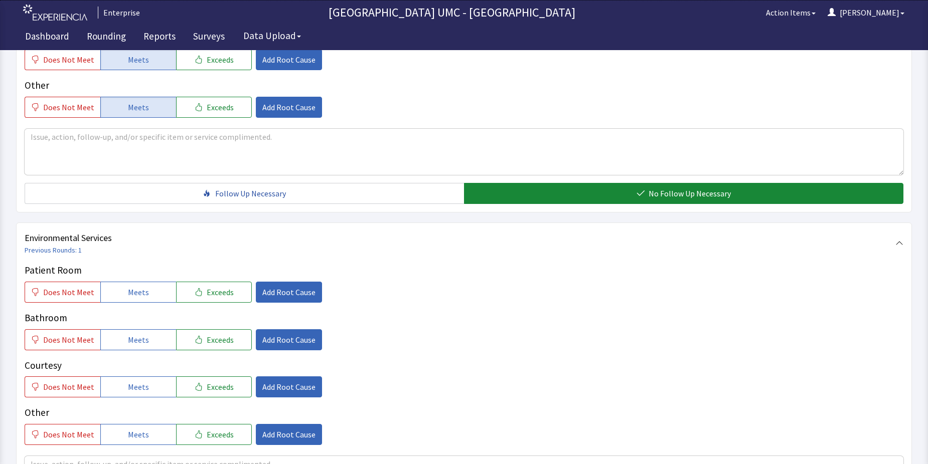
scroll to position [401, 0]
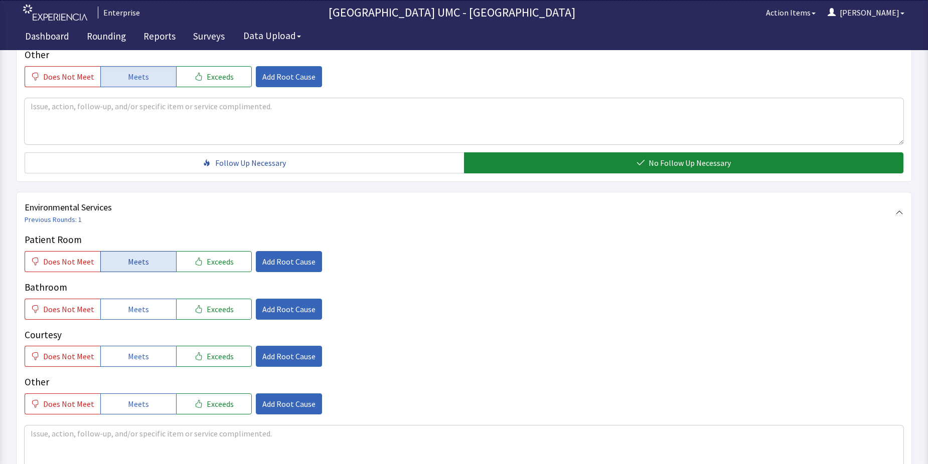
drag, startPoint x: 139, startPoint y: 242, endPoint x: 139, endPoint y: 251, distance: 9.0
click at [139, 256] on span "Meets" at bounding box center [138, 262] width 21 height 12
drag, startPoint x: 138, startPoint y: 288, endPoint x: 138, endPoint y: 298, distance: 10.5
click at [138, 303] on span "Meets" at bounding box center [138, 309] width 21 height 12
click at [141, 351] on span "Meets" at bounding box center [138, 357] width 21 height 12
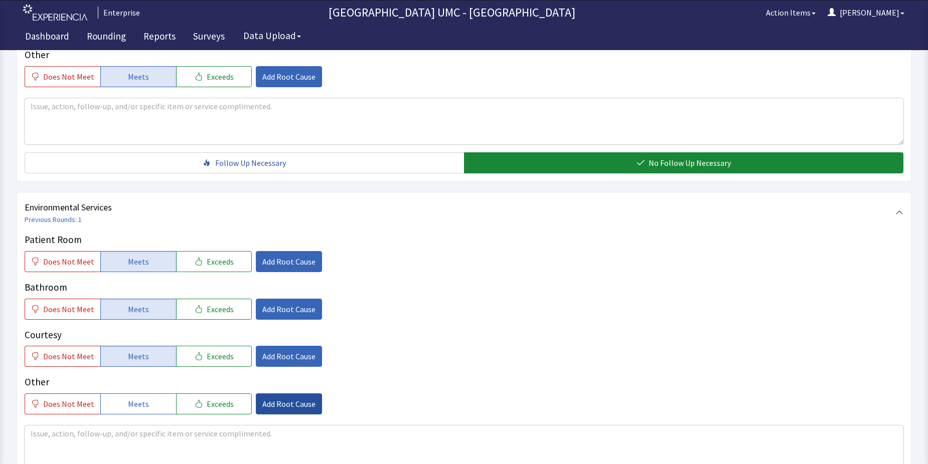
drag, startPoint x: 141, startPoint y: 383, endPoint x: 275, endPoint y: 387, distance: 134.5
click at [143, 398] on span "Meets" at bounding box center [138, 404] width 21 height 12
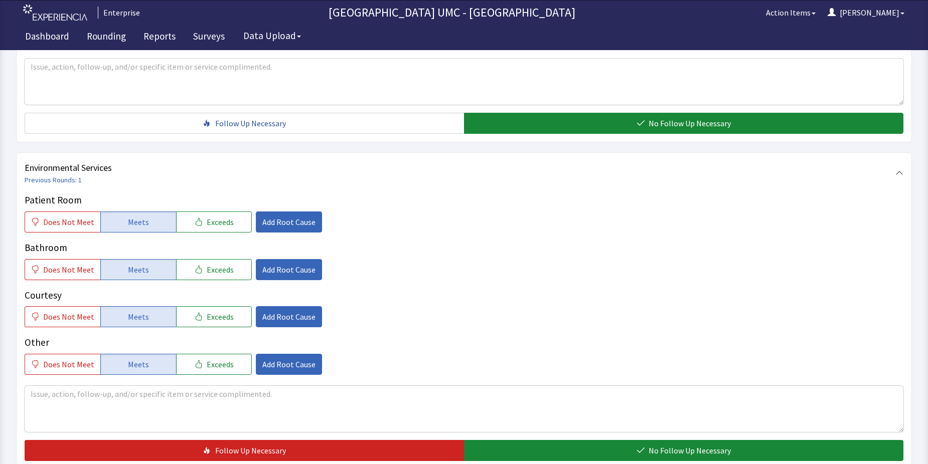
scroll to position [502, 0]
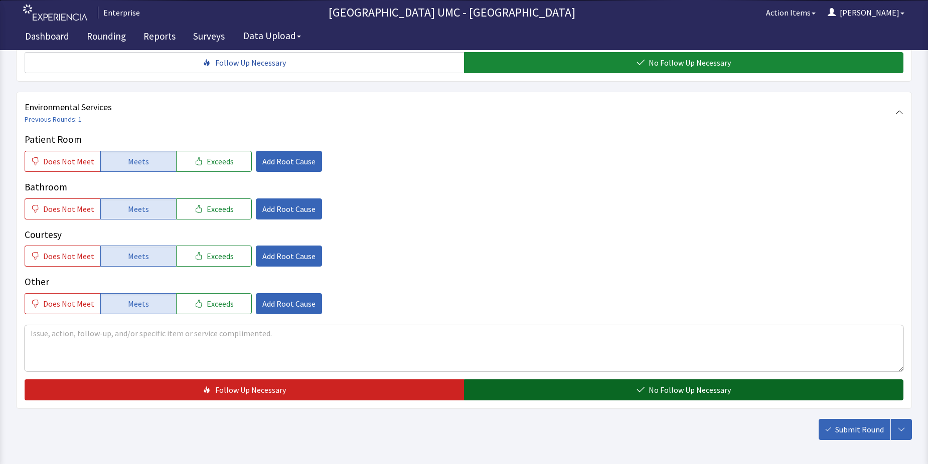
click at [712, 380] on button "No Follow Up Necessary" at bounding box center [683, 390] width 439 height 21
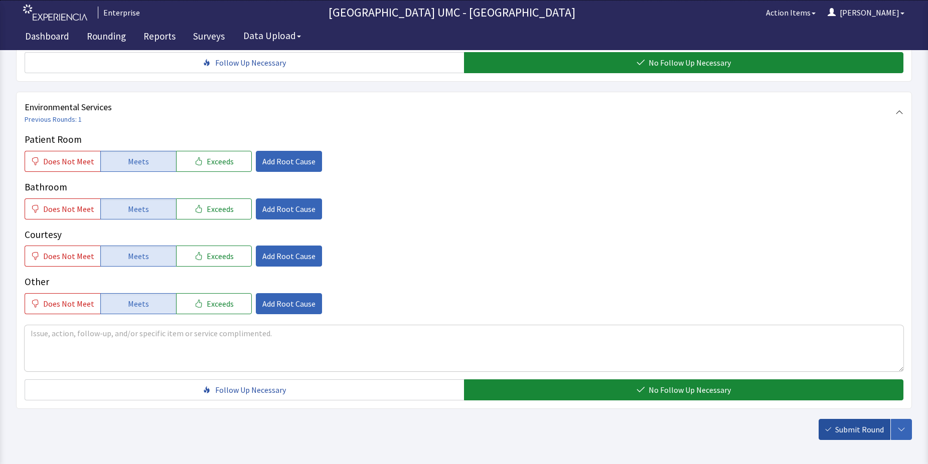
click at [856, 424] on span "Submit Round" at bounding box center [859, 430] width 49 height 12
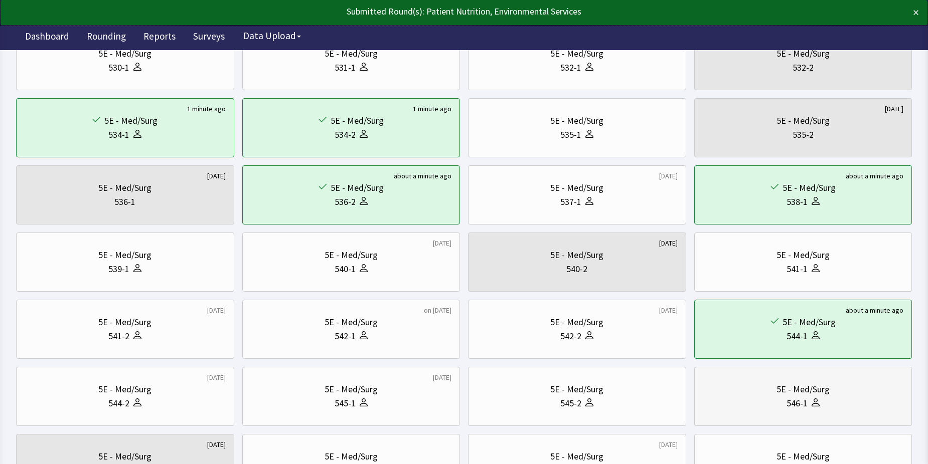
scroll to position [251, 0]
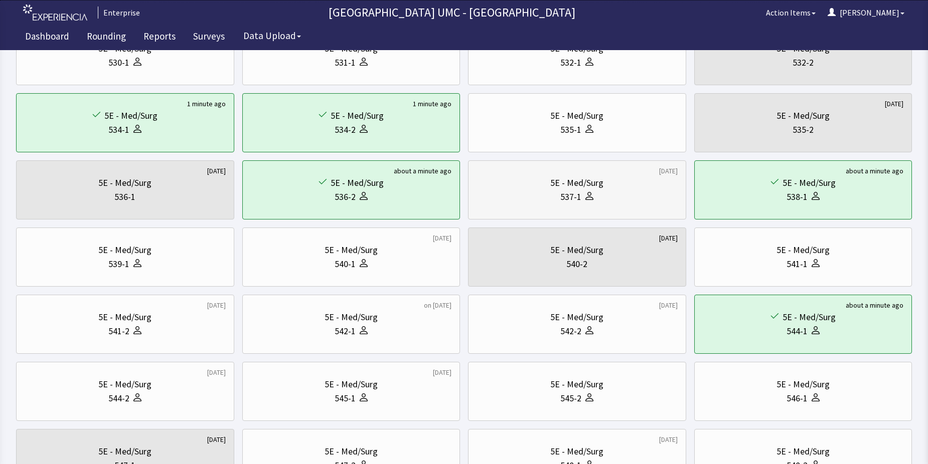
click at [597, 192] on div "537-1" at bounding box center [576, 197] width 201 height 14
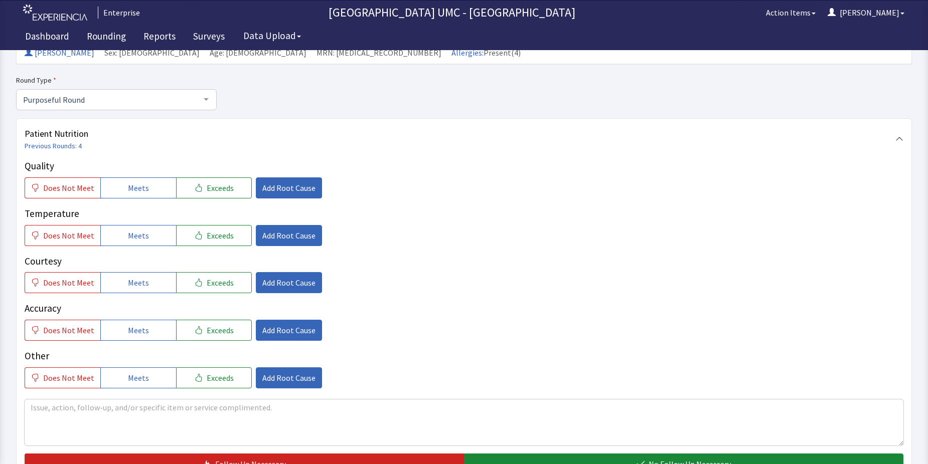
scroll to position [100, 0]
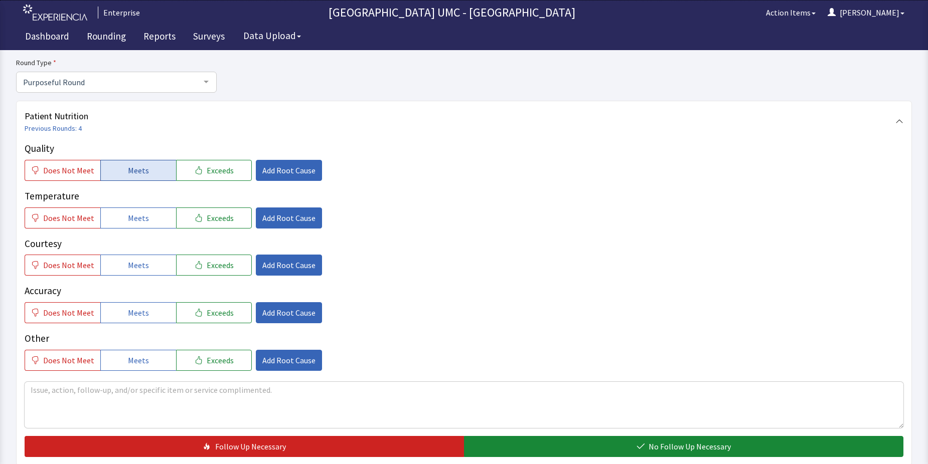
click at [135, 169] on span "Meets" at bounding box center [138, 171] width 21 height 12
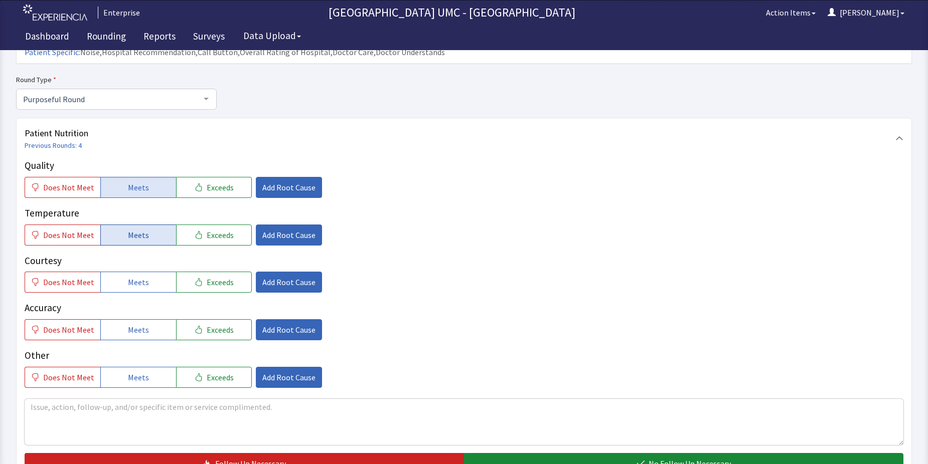
click at [133, 229] on span "Meets" at bounding box center [138, 235] width 21 height 12
drag, startPoint x: 135, startPoint y: 266, endPoint x: 140, endPoint y: 299, distance: 34.0
click at [135, 276] on span "Meets" at bounding box center [138, 282] width 21 height 12
click at [140, 324] on span "Meets" at bounding box center [138, 330] width 21 height 12
click at [145, 367] on button "Meets" at bounding box center [138, 377] width 76 height 21
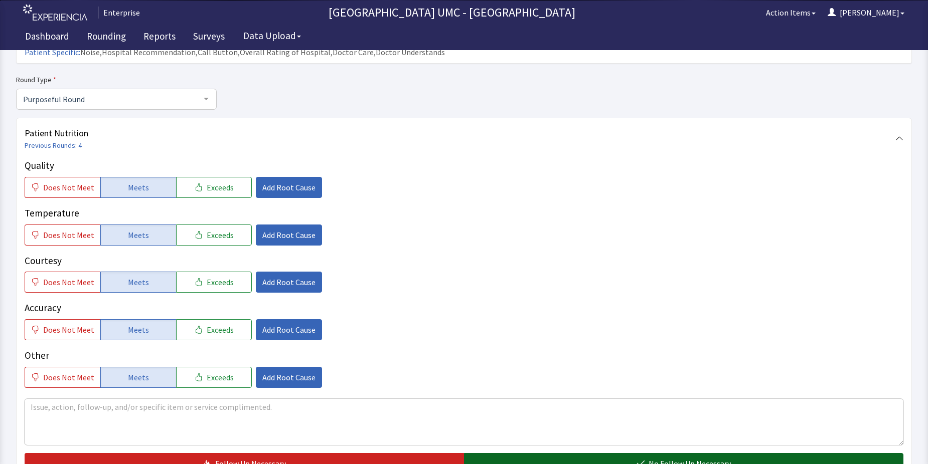
click at [662, 458] on span "No Follow Up Necessary" at bounding box center [689, 464] width 82 height 12
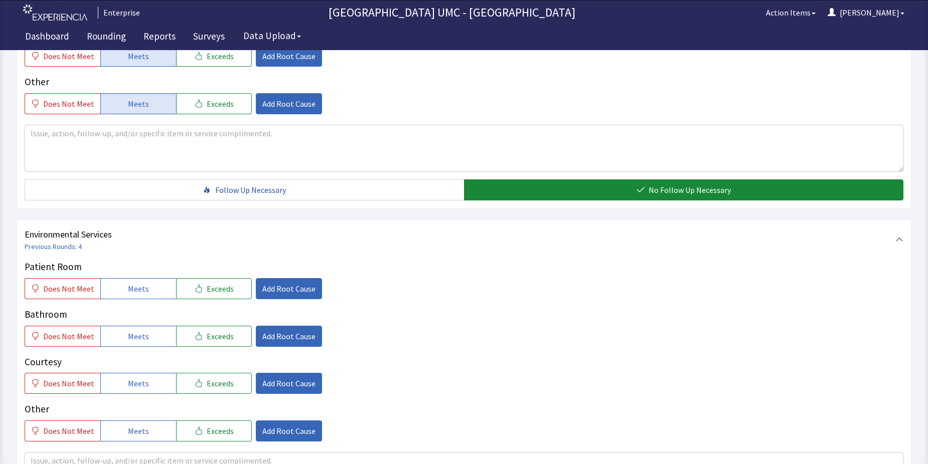
scroll to position [401, 0]
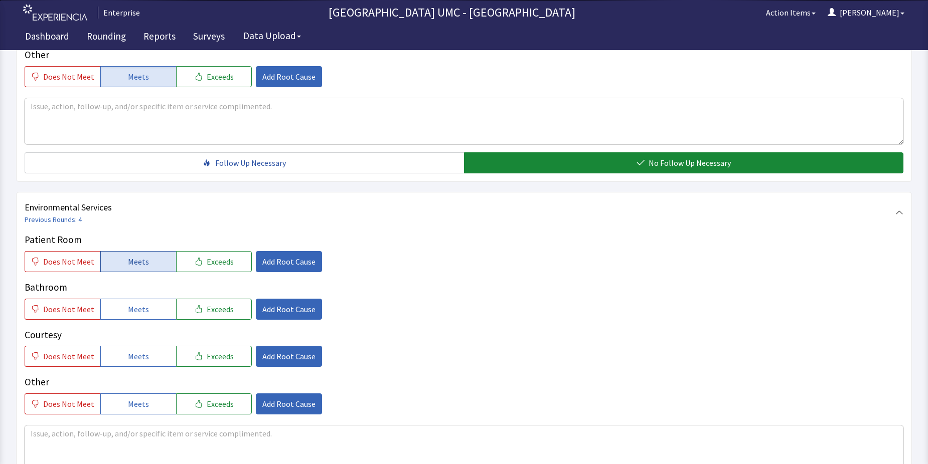
click at [130, 256] on span "Meets" at bounding box center [138, 262] width 21 height 12
drag, startPoint x: 144, startPoint y: 294, endPoint x: 144, endPoint y: 312, distance: 18.6
click at [144, 299] on button "Meets" at bounding box center [138, 309] width 76 height 21
drag, startPoint x: 138, startPoint y: 335, endPoint x: 138, endPoint y: 357, distance: 22.1
click at [138, 351] on span "Meets" at bounding box center [138, 357] width 21 height 12
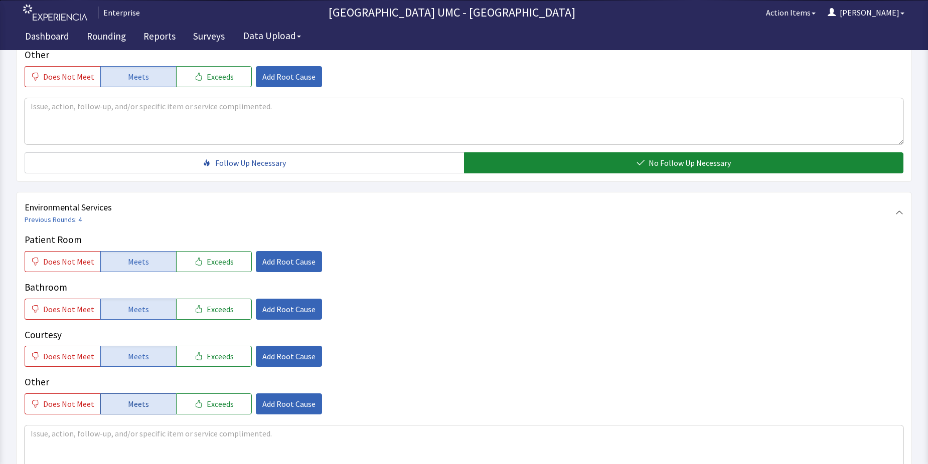
click at [136, 398] on span "Meets" at bounding box center [138, 404] width 21 height 12
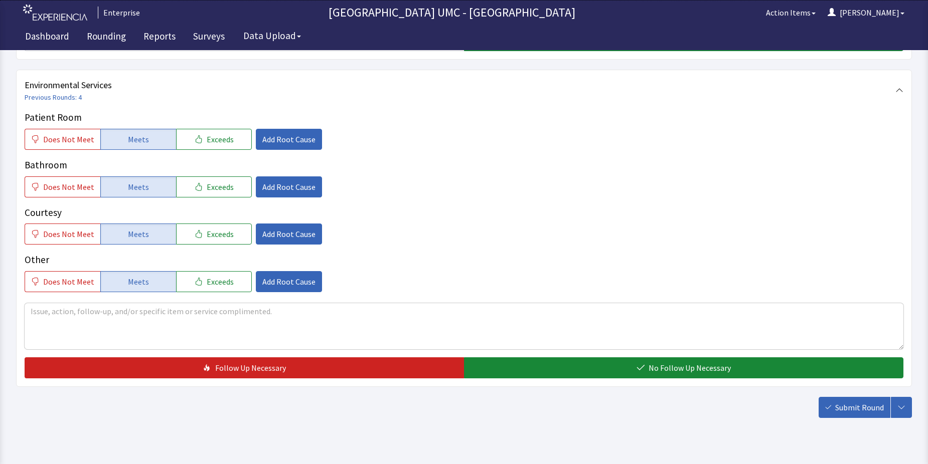
scroll to position [527, 0]
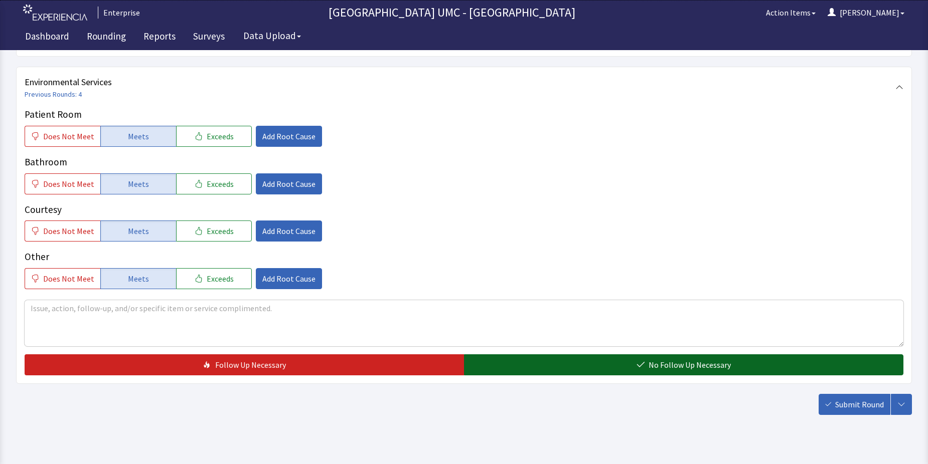
click at [703, 359] on span "No Follow Up Necessary" at bounding box center [689, 365] width 82 height 12
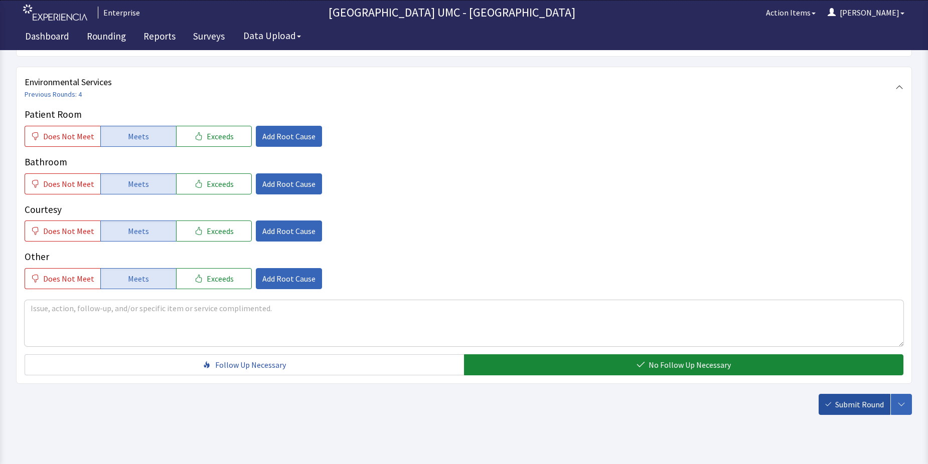
click at [845, 399] on span "Submit Round" at bounding box center [859, 405] width 49 height 12
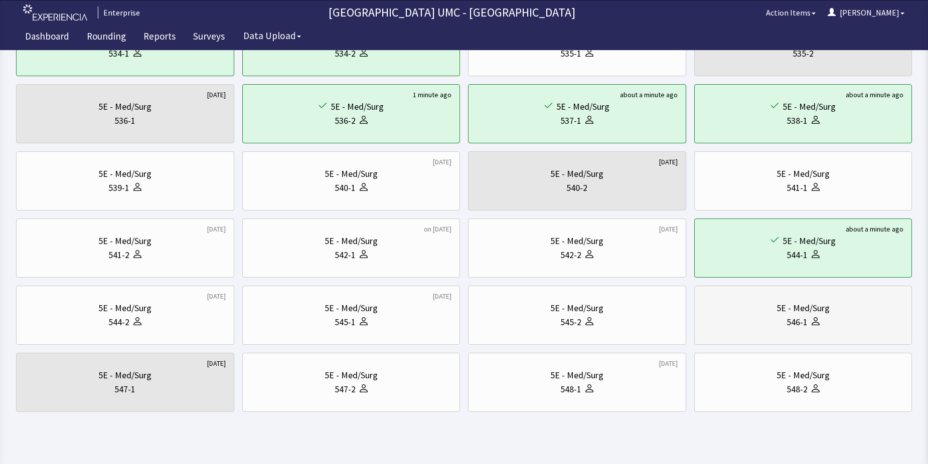
scroll to position [341, 0]
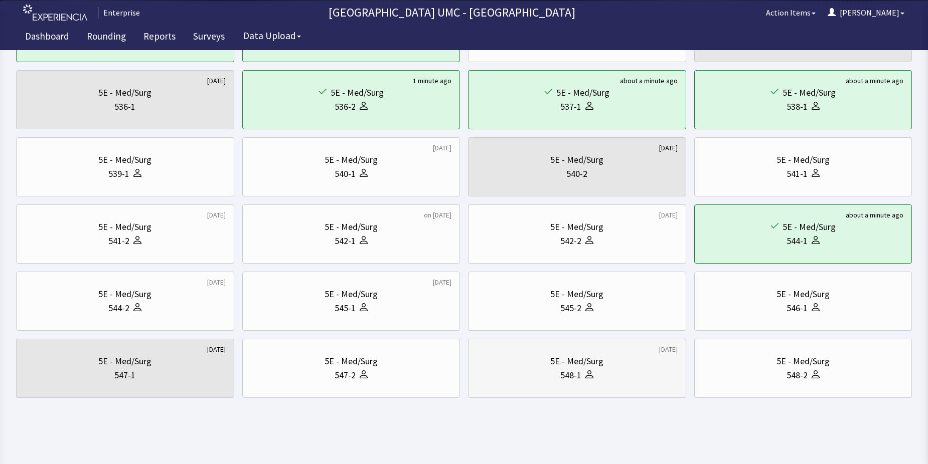
click at [599, 376] on div "548-1" at bounding box center [576, 376] width 201 height 14
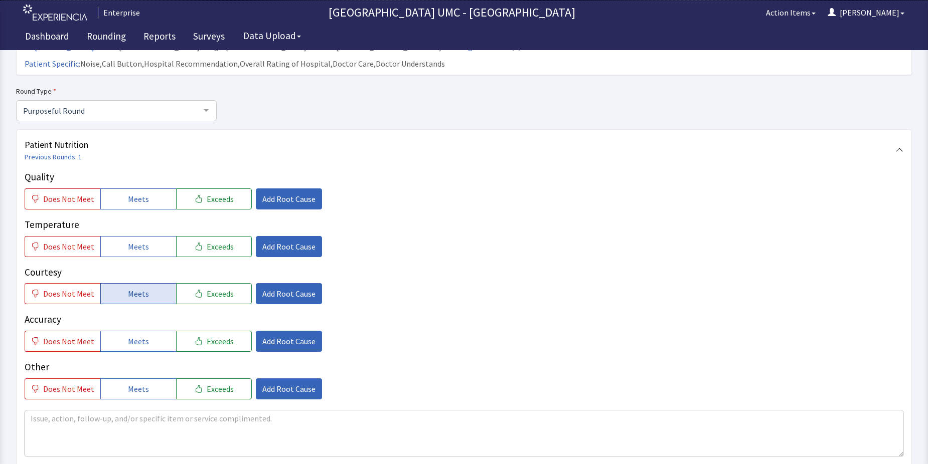
scroll to position [100, 0]
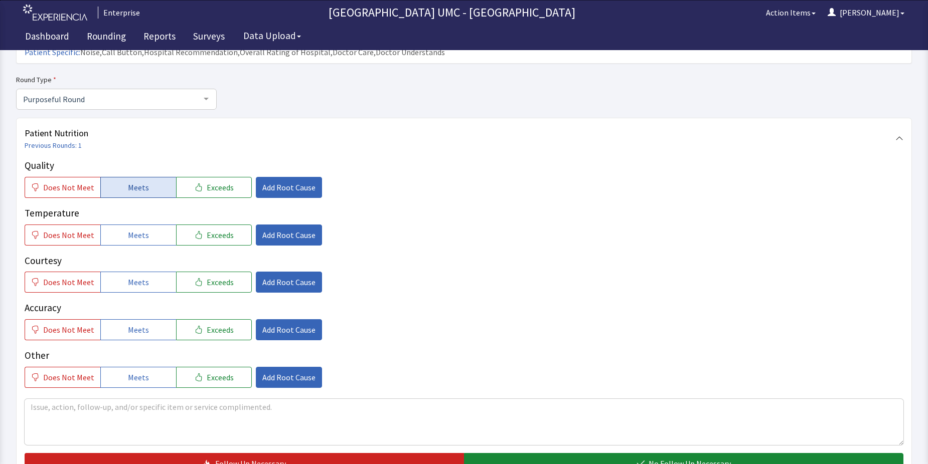
click at [145, 177] on button "Meets" at bounding box center [138, 187] width 76 height 21
drag, startPoint x: 123, startPoint y: 215, endPoint x: 123, endPoint y: 228, distance: 12.5
click at [123, 225] on button "Meets" at bounding box center [138, 235] width 76 height 21
click at [118, 272] on button "Meets" at bounding box center [138, 282] width 76 height 21
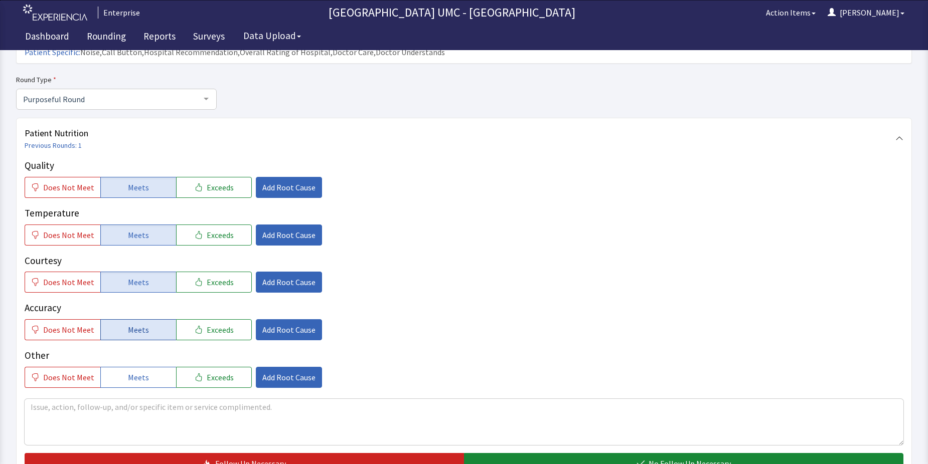
click at [129, 324] on span "Meets" at bounding box center [138, 330] width 21 height 12
click at [132, 372] on span "Meets" at bounding box center [138, 378] width 21 height 12
click at [628, 453] on button "No Follow Up Necessary" at bounding box center [683, 463] width 439 height 21
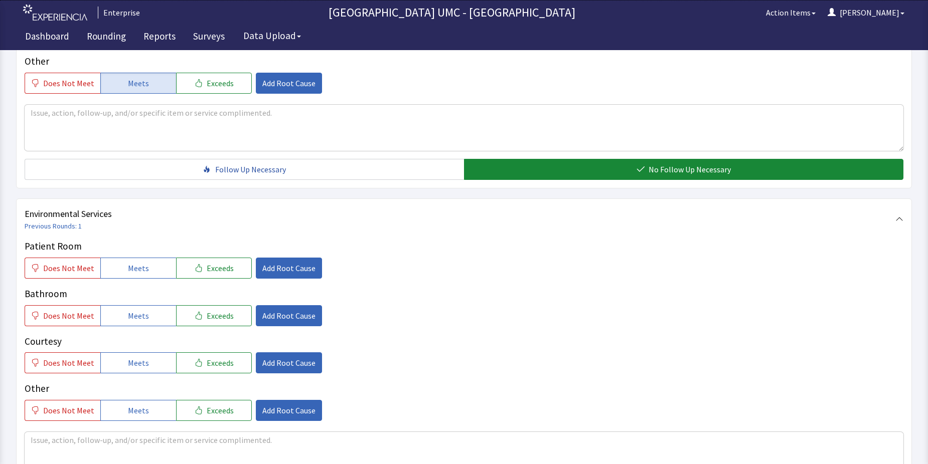
scroll to position [401, 0]
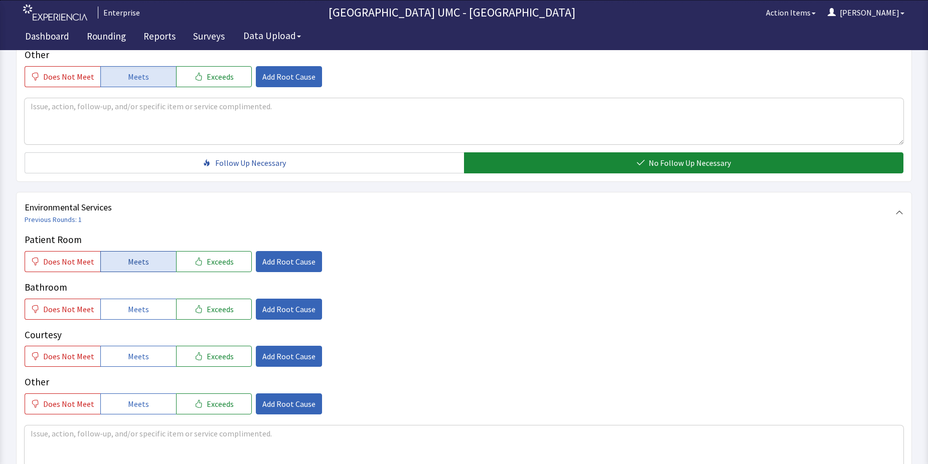
click at [132, 251] on button "Meets" at bounding box center [138, 261] width 76 height 21
drag, startPoint x: 129, startPoint y: 295, endPoint x: 136, endPoint y: 334, distance: 39.3
click at [129, 299] on button "Meets" at bounding box center [138, 309] width 76 height 21
drag, startPoint x: 137, startPoint y: 336, endPoint x: 145, endPoint y: 378, distance: 42.9
click at [137, 351] on span "Meets" at bounding box center [138, 357] width 21 height 12
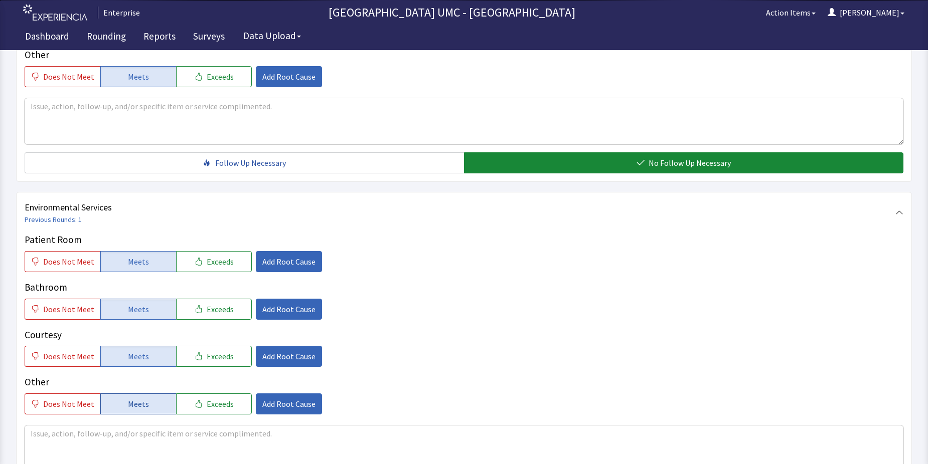
click at [145, 394] on button "Meets" at bounding box center [138, 404] width 76 height 21
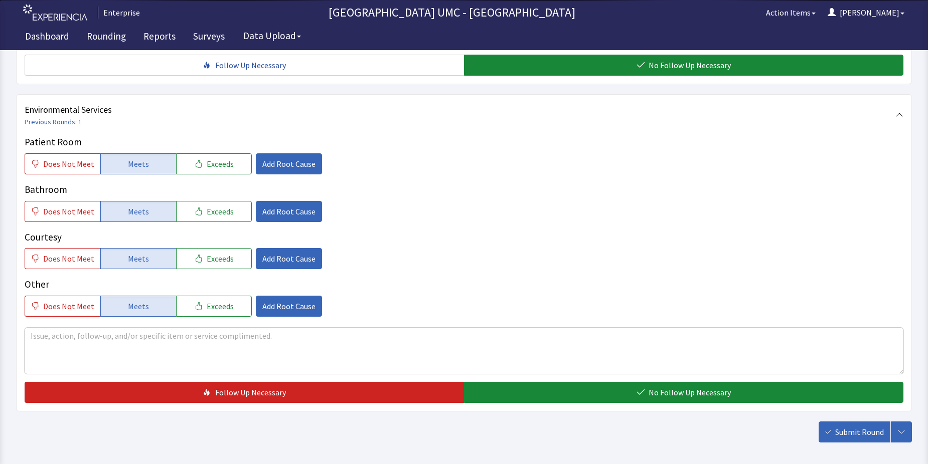
scroll to position [502, 0]
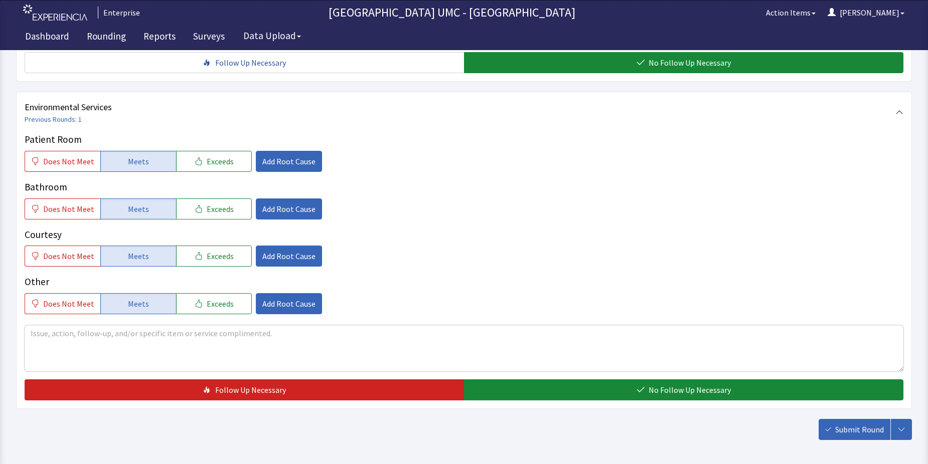
drag, startPoint x: 666, startPoint y: 376, endPoint x: 810, endPoint y: 404, distance: 147.2
click at [667, 384] on span "No Follow Up Necessary" at bounding box center [689, 390] width 82 height 12
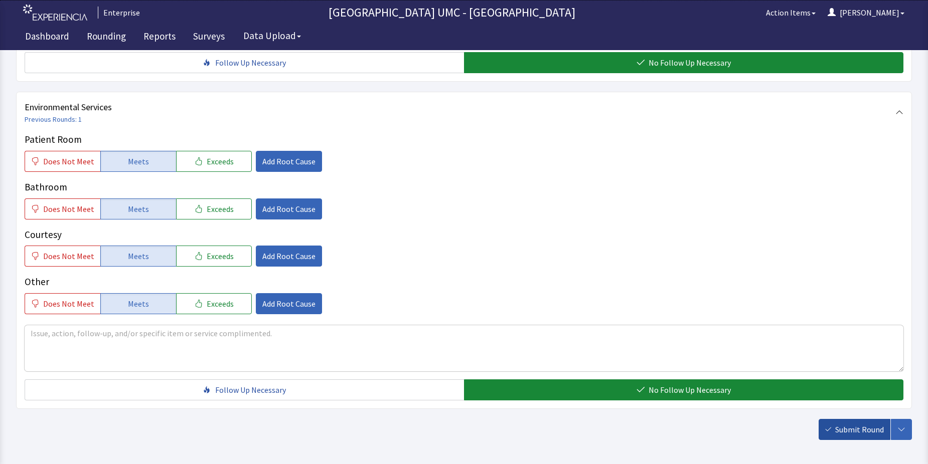
click at [849, 424] on span "Submit Round" at bounding box center [859, 430] width 49 height 12
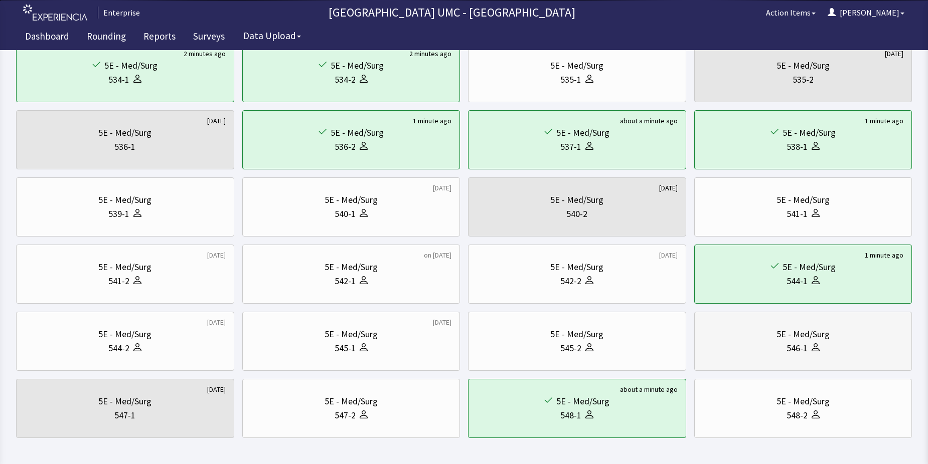
scroll to position [341, 0]
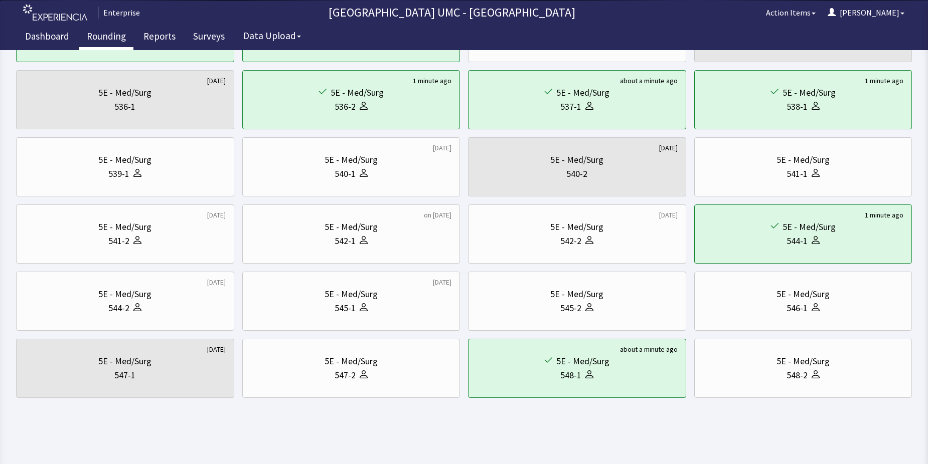
click at [105, 37] on link "Rounding" at bounding box center [106, 37] width 54 height 25
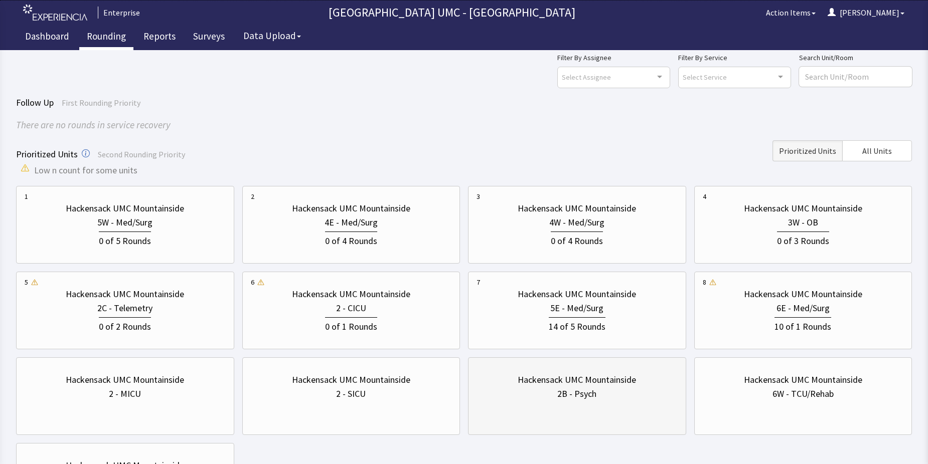
scroll to position [50, 0]
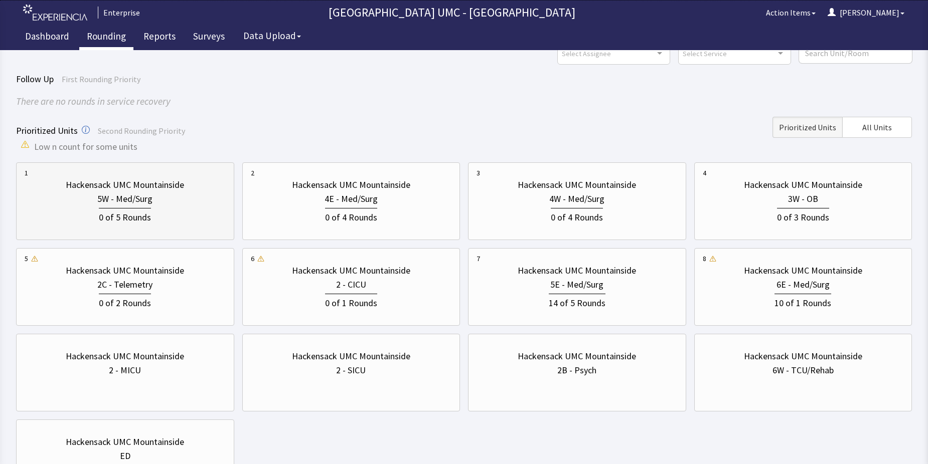
click at [138, 195] on div "5W - Med/Surg" at bounding box center [124, 199] width 55 height 14
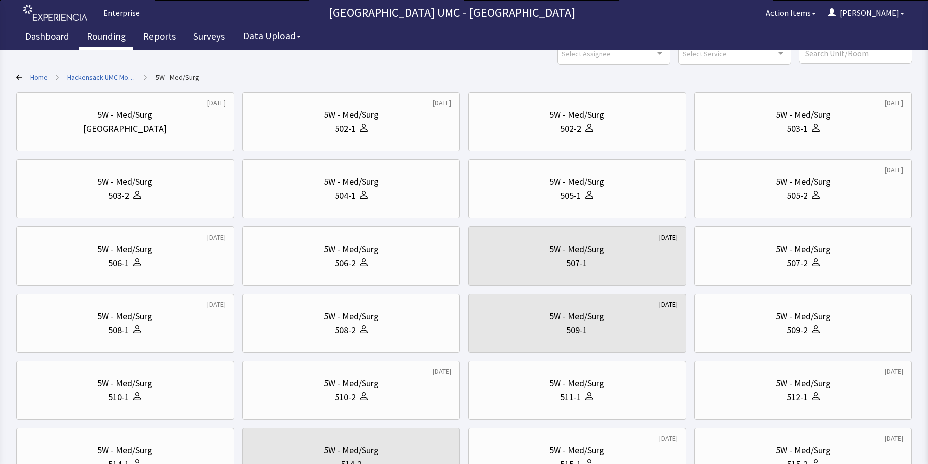
scroll to position [0, 0]
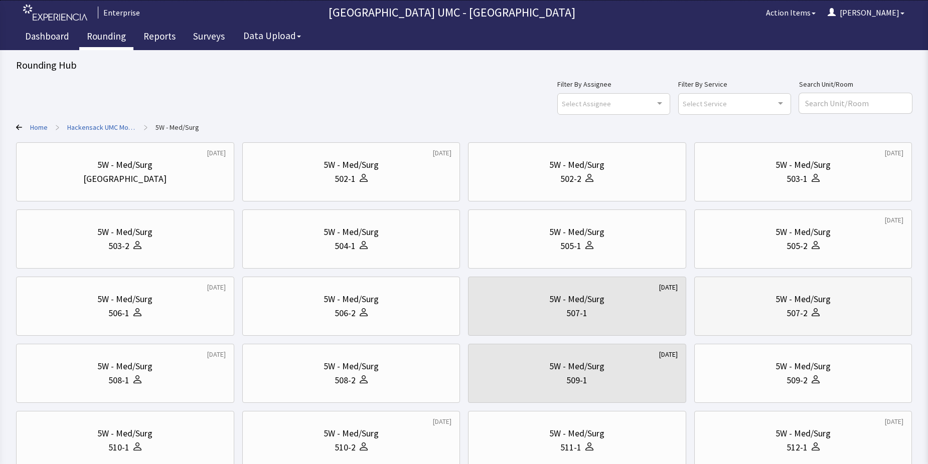
click at [824, 313] on div "507-2" at bounding box center [803, 313] width 201 height 14
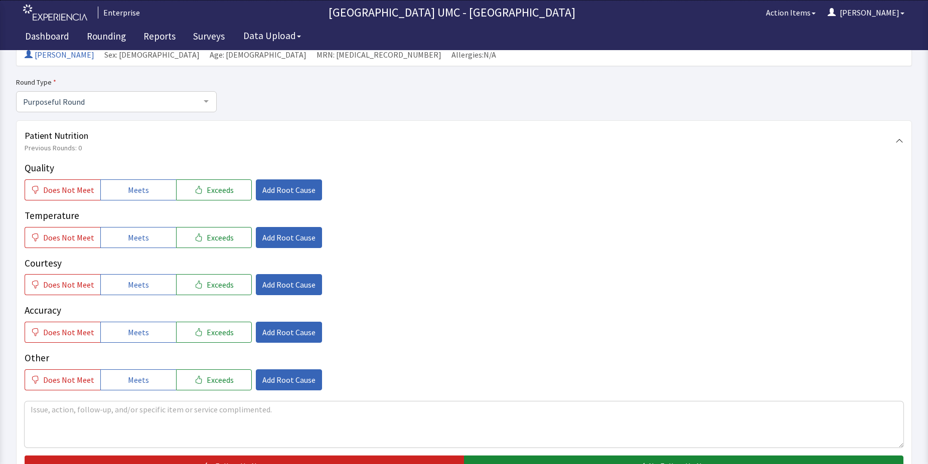
scroll to position [100, 0]
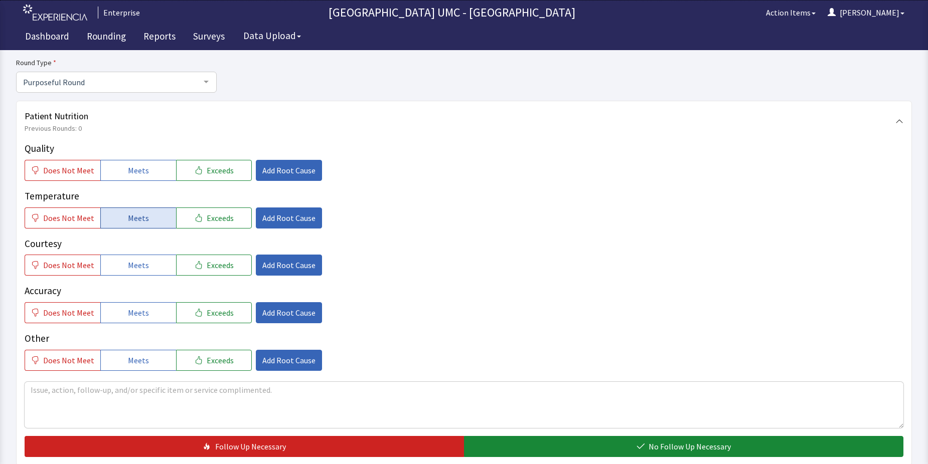
drag, startPoint x: 141, startPoint y: 170, endPoint x: 137, endPoint y: 211, distance: 41.3
click at [140, 174] on span "Meets" at bounding box center [138, 171] width 21 height 12
click at [134, 216] on span "Meets" at bounding box center [138, 218] width 21 height 12
drag, startPoint x: 132, startPoint y: 264, endPoint x: 131, endPoint y: 273, distance: 9.1
click at [131, 267] on span "Meets" at bounding box center [138, 265] width 21 height 12
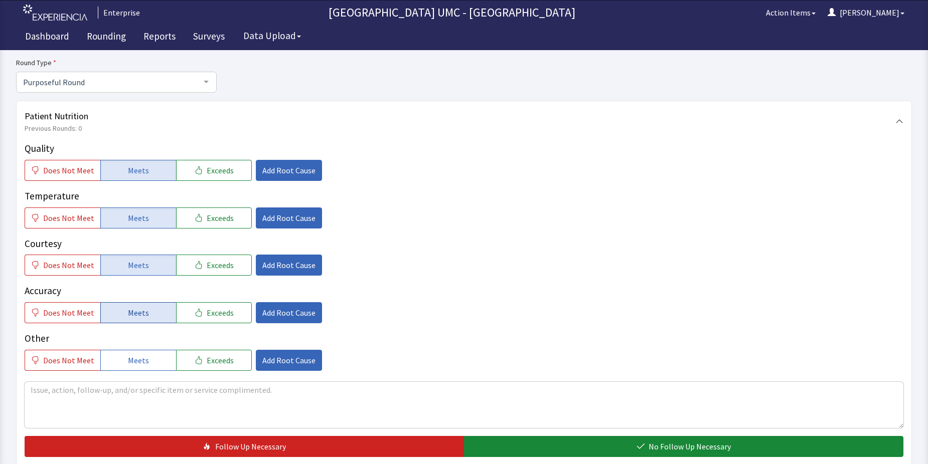
drag, startPoint x: 146, startPoint y: 315, endPoint x: 147, endPoint y: 355, distance: 40.1
click at [146, 316] on button "Meets" at bounding box center [138, 312] width 76 height 21
click at [147, 356] on button "Meets" at bounding box center [138, 360] width 76 height 21
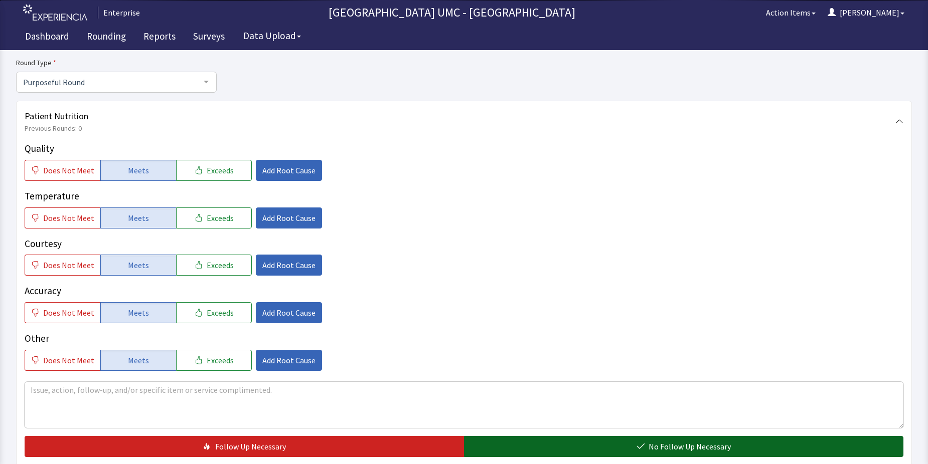
click at [703, 446] on span "No Follow Up Necessary" at bounding box center [689, 447] width 82 height 12
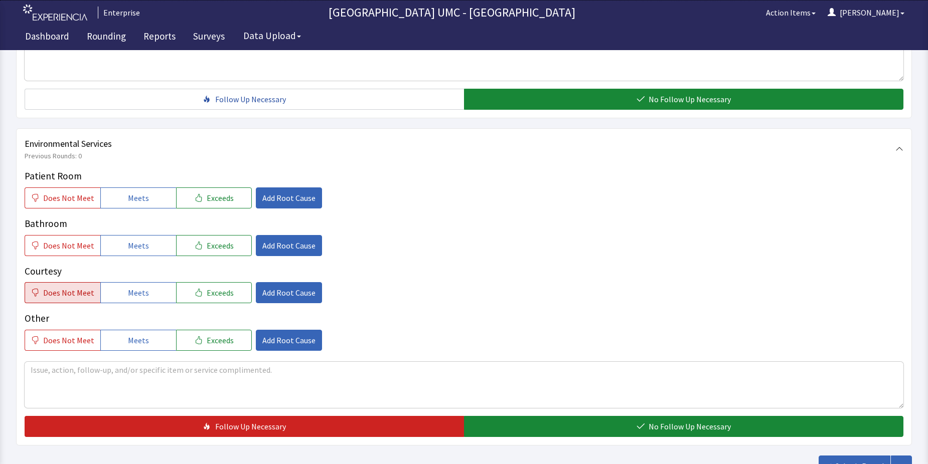
scroll to position [451, 0]
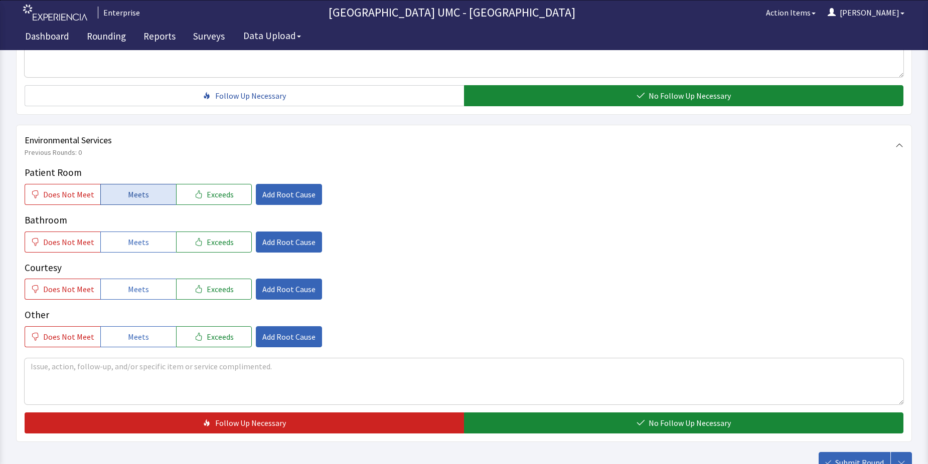
click at [146, 197] on button "Meets" at bounding box center [138, 194] width 76 height 21
click at [128, 249] on button "Meets" at bounding box center [138, 242] width 76 height 21
click at [128, 293] on span "Meets" at bounding box center [138, 289] width 21 height 12
click at [130, 332] on span "Meets" at bounding box center [138, 337] width 21 height 12
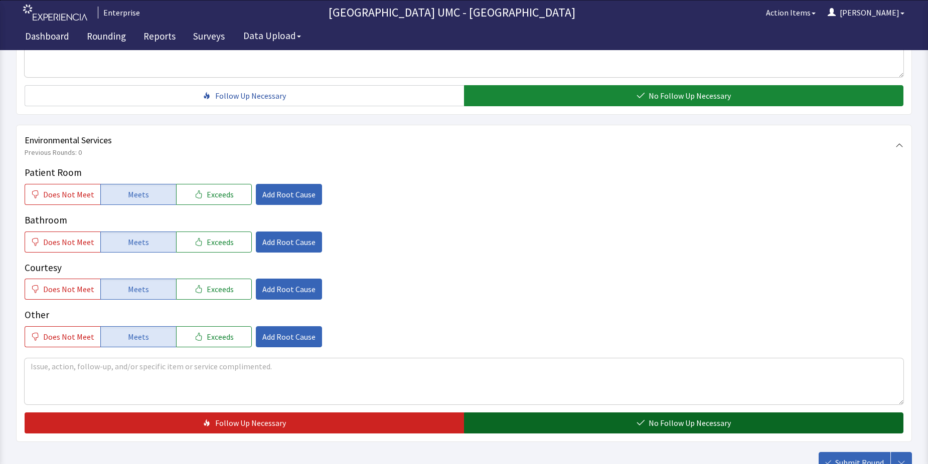
click at [568, 421] on button "No Follow Up Necessary" at bounding box center [683, 423] width 439 height 21
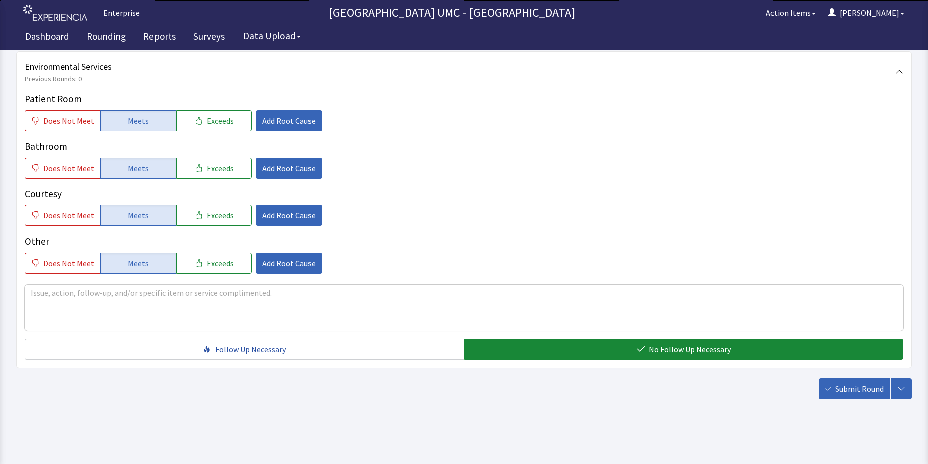
scroll to position [527, 0]
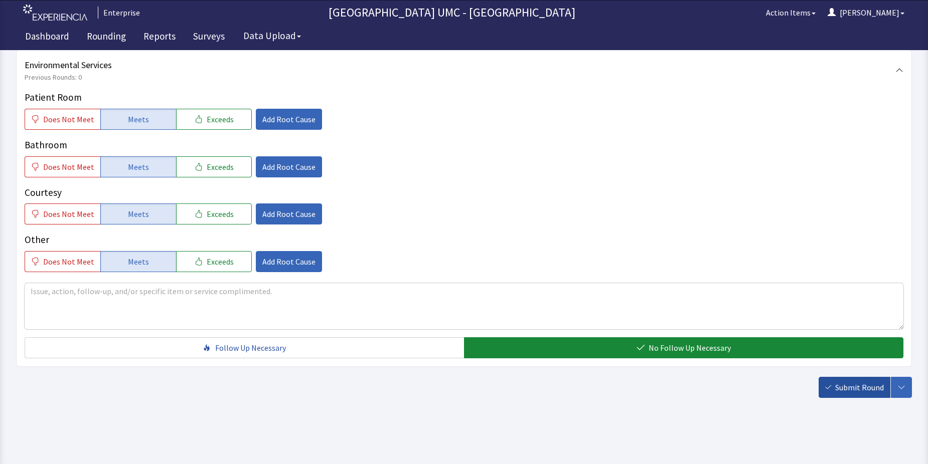
click at [847, 391] on span "Submit Round" at bounding box center [859, 388] width 49 height 12
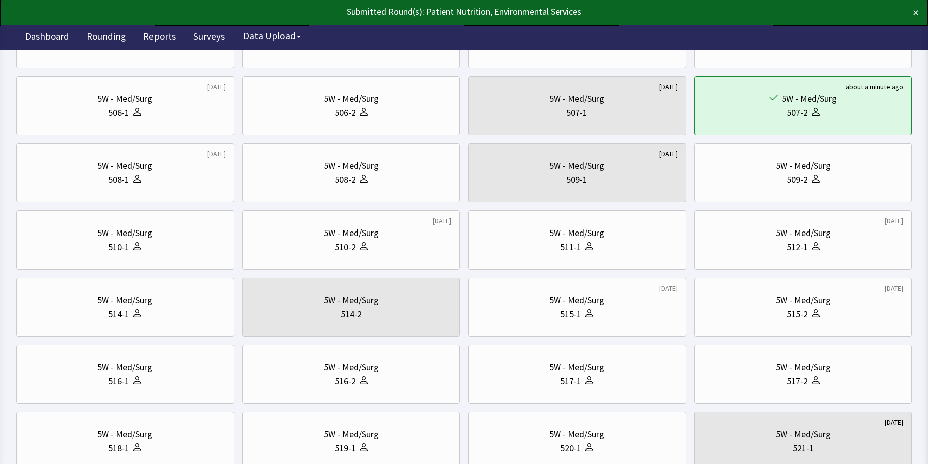
scroll to position [251, 0]
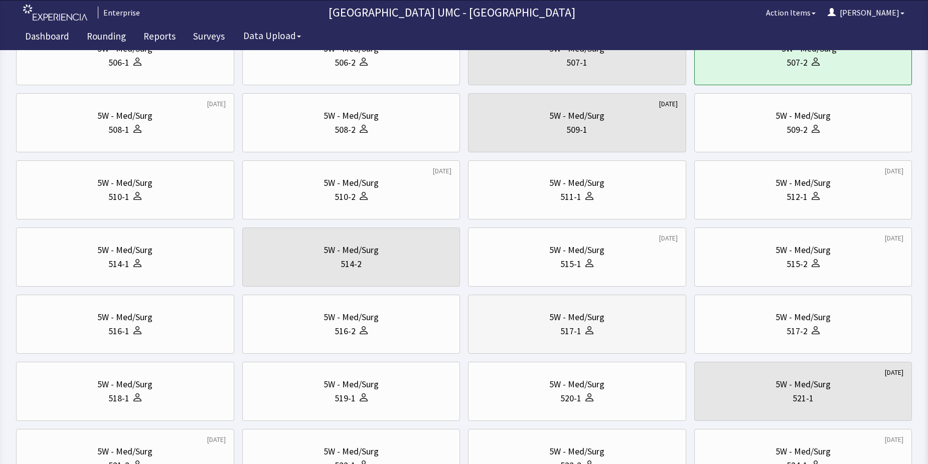
click at [604, 332] on div "517-1" at bounding box center [576, 331] width 201 height 14
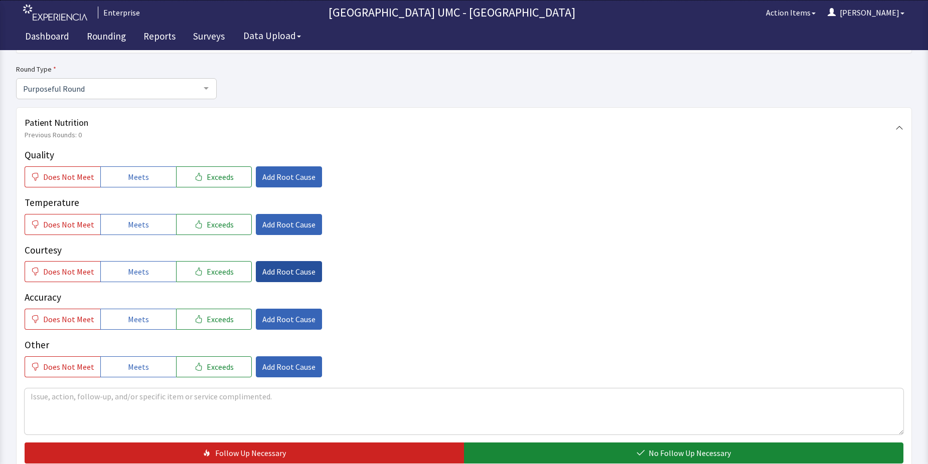
scroll to position [100, 0]
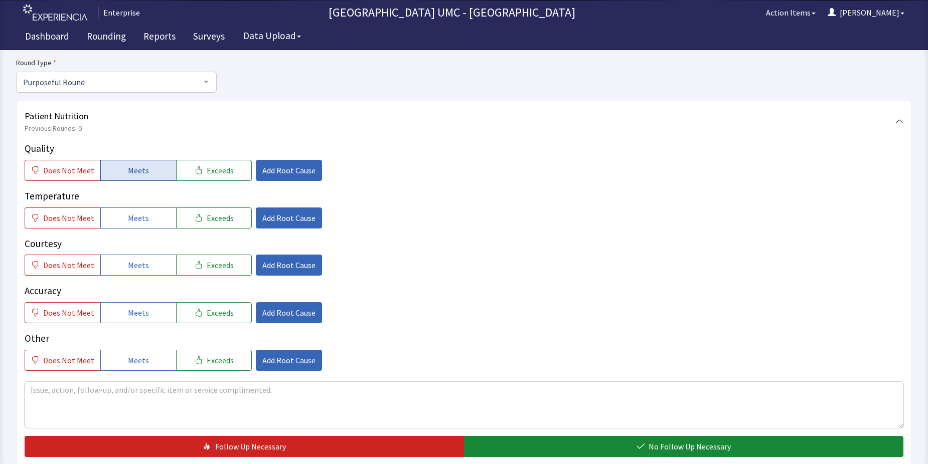
click at [150, 169] on button "Meets" at bounding box center [138, 170] width 76 height 21
click at [135, 222] on span "Meets" at bounding box center [138, 218] width 21 height 12
drag, startPoint x: 135, startPoint y: 261, endPoint x: 133, endPoint y: 316, distance: 55.7
click at [135, 265] on span "Meets" at bounding box center [138, 265] width 21 height 12
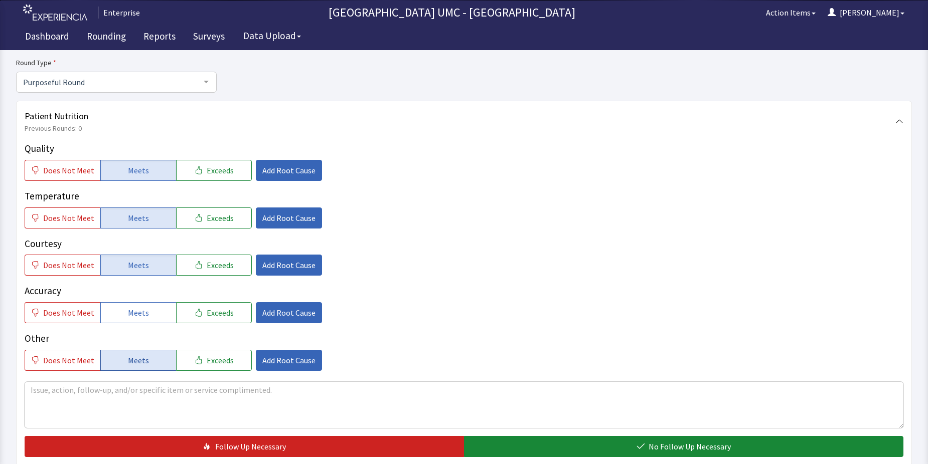
drag, startPoint x: 133, startPoint y: 316, endPoint x: 133, endPoint y: 364, distance: 47.1
click at [133, 318] on span "Meets" at bounding box center [138, 313] width 21 height 12
click at [133, 364] on span "Meets" at bounding box center [138, 361] width 21 height 12
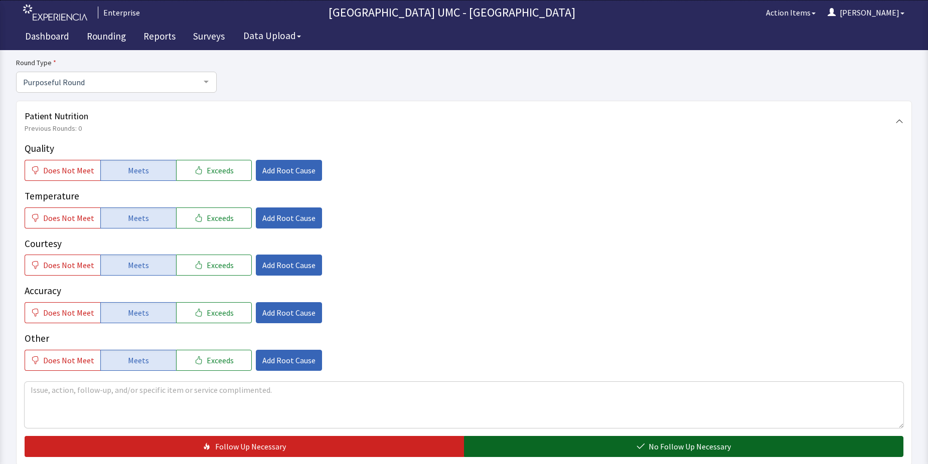
click at [700, 450] on span "No Follow Up Necessary" at bounding box center [689, 447] width 82 height 12
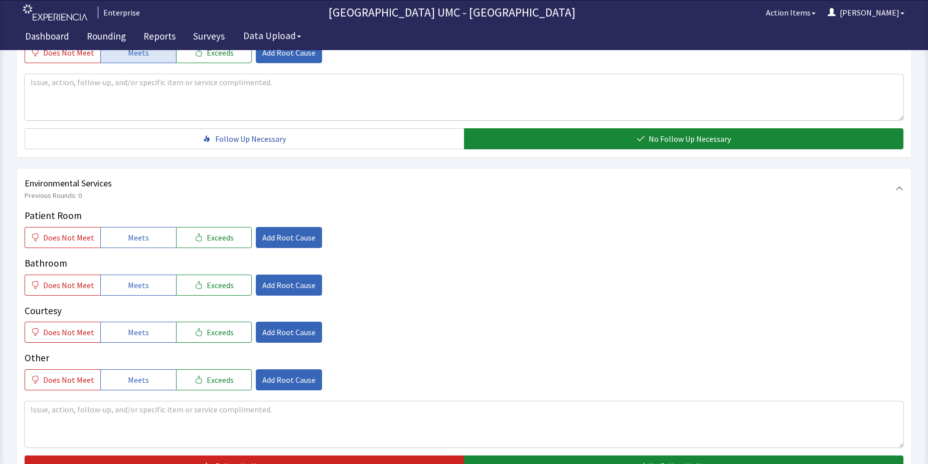
scroll to position [451, 0]
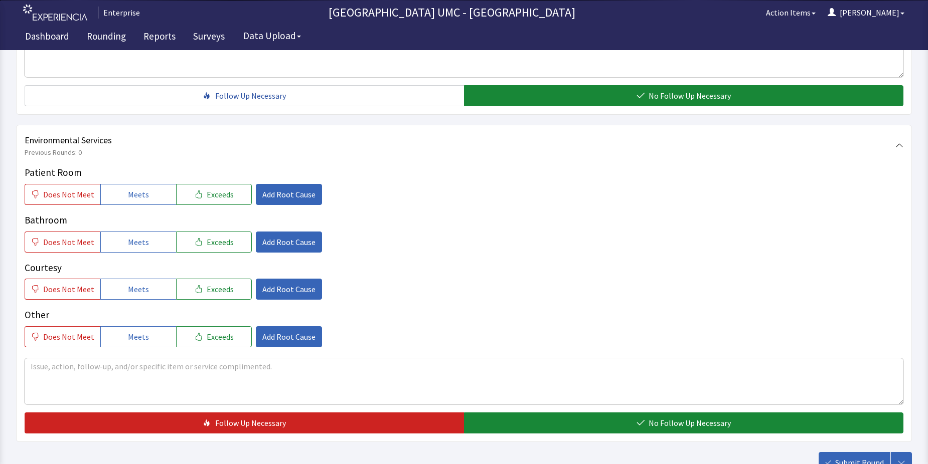
drag, startPoint x: 134, startPoint y: 195, endPoint x: 138, endPoint y: 223, distance: 28.4
click at [134, 199] on span "Meets" at bounding box center [138, 195] width 21 height 12
drag, startPoint x: 140, startPoint y: 236, endPoint x: 148, endPoint y: 280, distance: 45.4
click at [142, 241] on span "Meets" at bounding box center [138, 242] width 21 height 12
drag, startPoint x: 147, startPoint y: 286, endPoint x: 146, endPoint y: 340, distance: 53.7
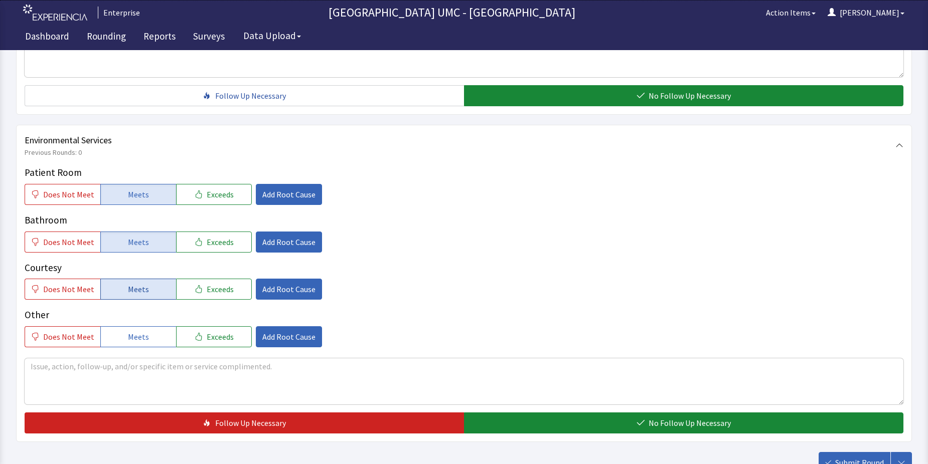
click at [147, 286] on button "Meets" at bounding box center [138, 289] width 76 height 21
click at [146, 340] on button "Meets" at bounding box center [138, 337] width 76 height 21
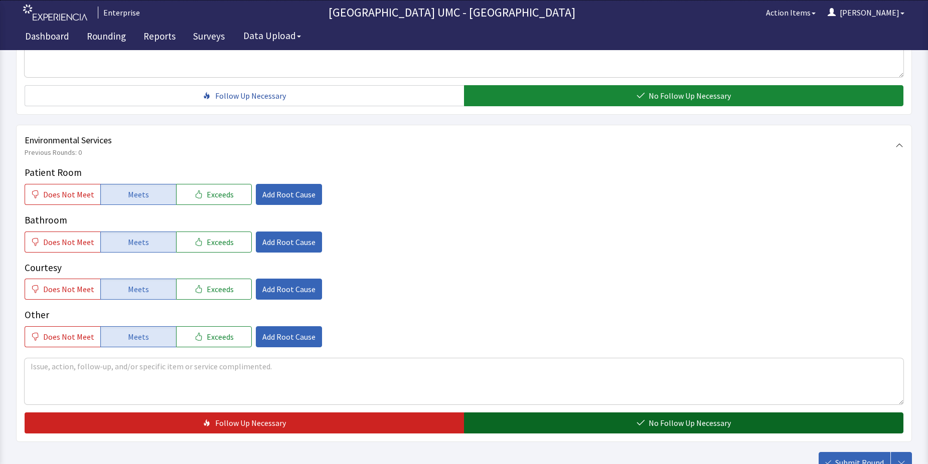
click at [697, 423] on span "No Follow Up Necessary" at bounding box center [689, 423] width 82 height 12
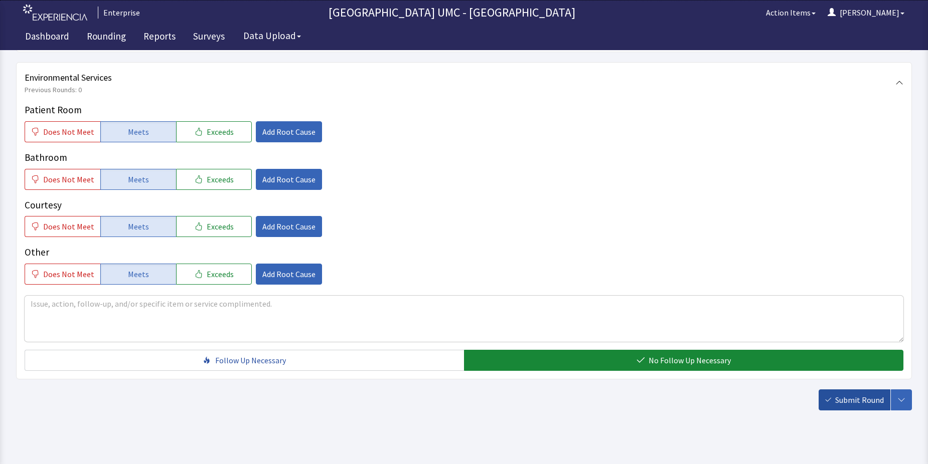
scroll to position [527, 0]
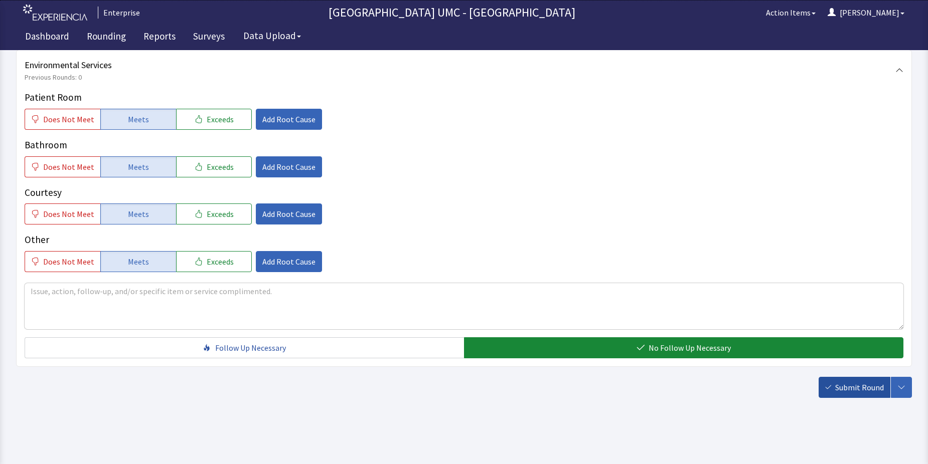
click at [861, 385] on span "Submit Round" at bounding box center [859, 388] width 49 height 12
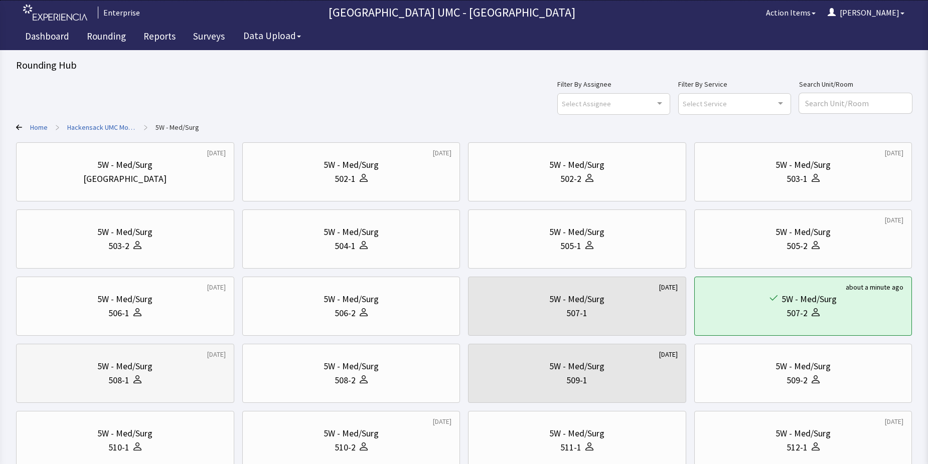
click at [172, 379] on div "508-1" at bounding box center [125, 381] width 201 height 14
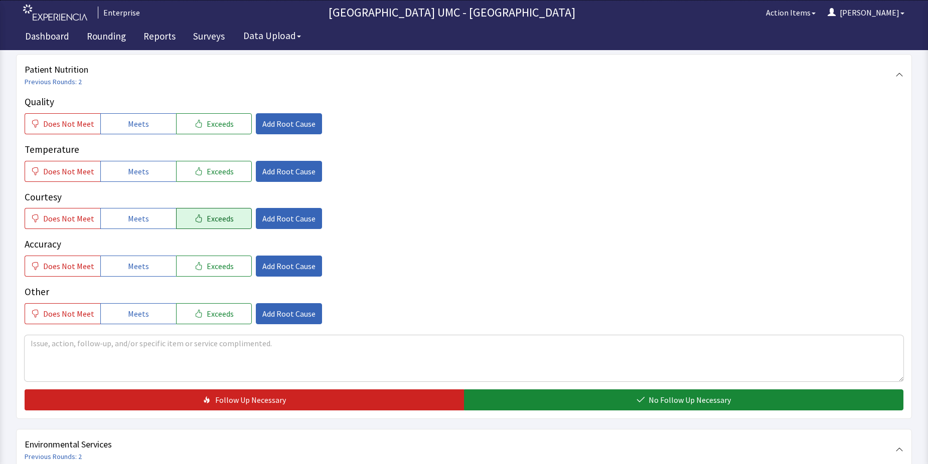
scroll to position [150, 0]
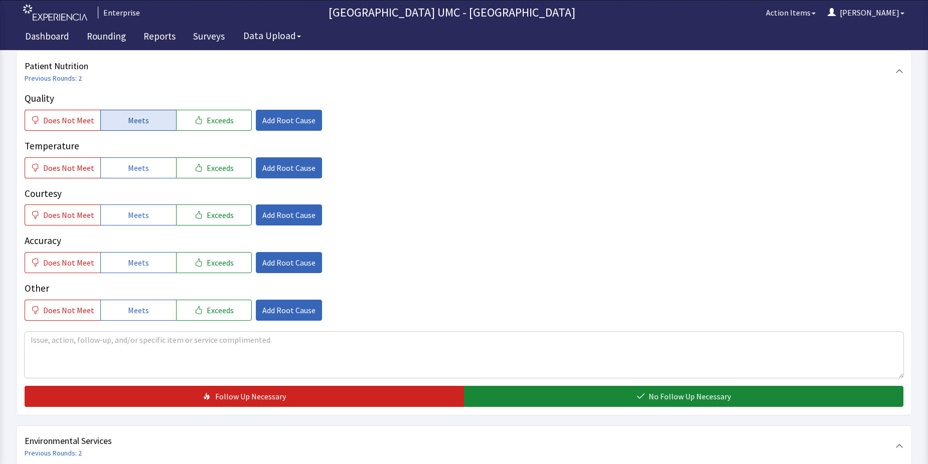
click at [141, 124] on span "Meets" at bounding box center [138, 120] width 21 height 12
click at [137, 169] on span "Meets" at bounding box center [138, 168] width 21 height 12
click at [136, 213] on span "Meets" at bounding box center [138, 215] width 21 height 12
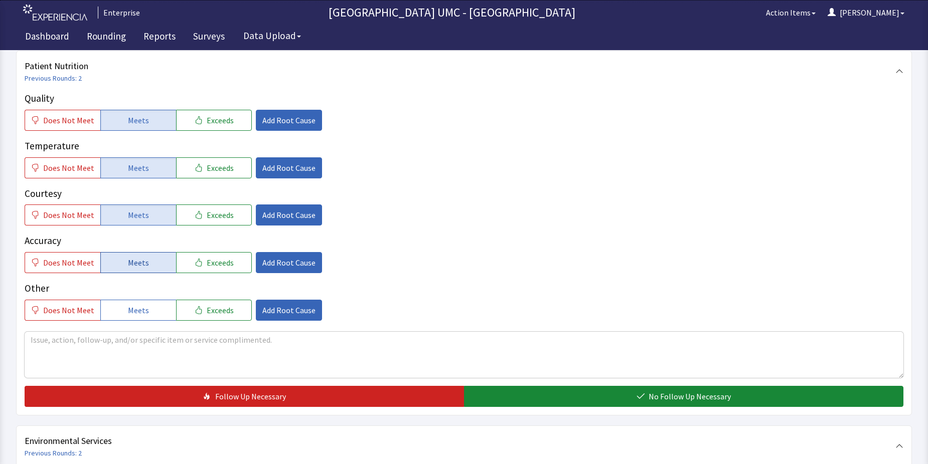
click at [131, 262] on span "Meets" at bounding box center [138, 263] width 21 height 12
drag, startPoint x: 136, startPoint y: 308, endPoint x: 326, endPoint y: 358, distance: 196.1
click at [136, 308] on span "Meets" at bounding box center [138, 310] width 21 height 12
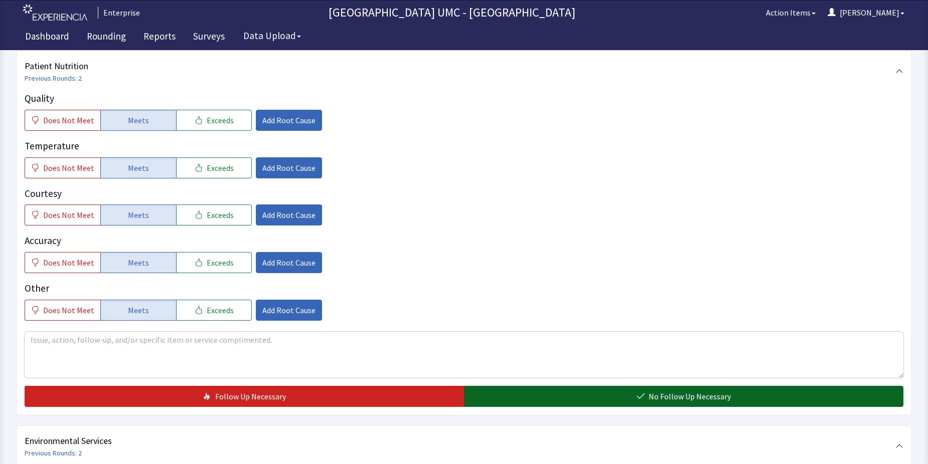
click at [605, 399] on button "No Follow Up Necessary" at bounding box center [683, 396] width 439 height 21
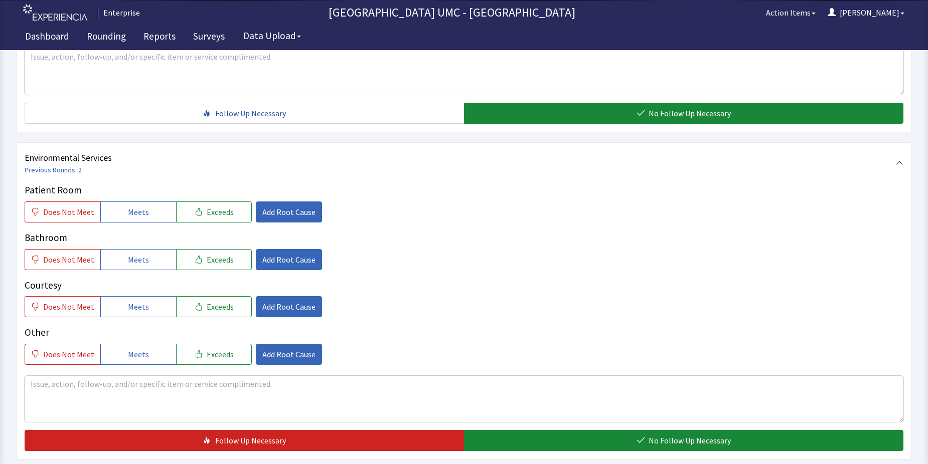
scroll to position [451, 0]
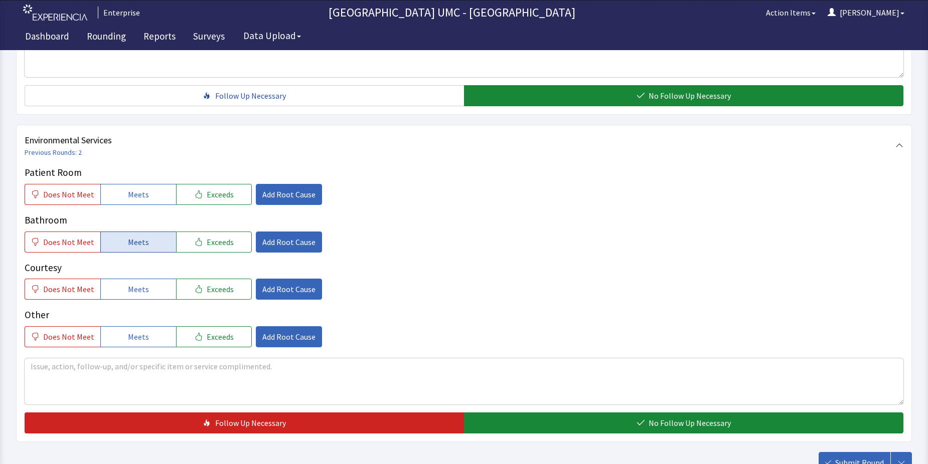
drag, startPoint x: 150, startPoint y: 197, endPoint x: 131, endPoint y: 235, distance: 42.8
click at [149, 201] on button "Meets" at bounding box center [138, 194] width 76 height 21
click at [130, 242] on span "Meets" at bounding box center [138, 242] width 21 height 12
drag, startPoint x: 138, startPoint y: 285, endPoint x: 138, endPoint y: 337, distance: 51.7
click at [138, 300] on div "Patient Room Does Not Meet Meets Exceeds Add Root Cause Bathroom Does Not Meet …" at bounding box center [464, 257] width 879 height 182
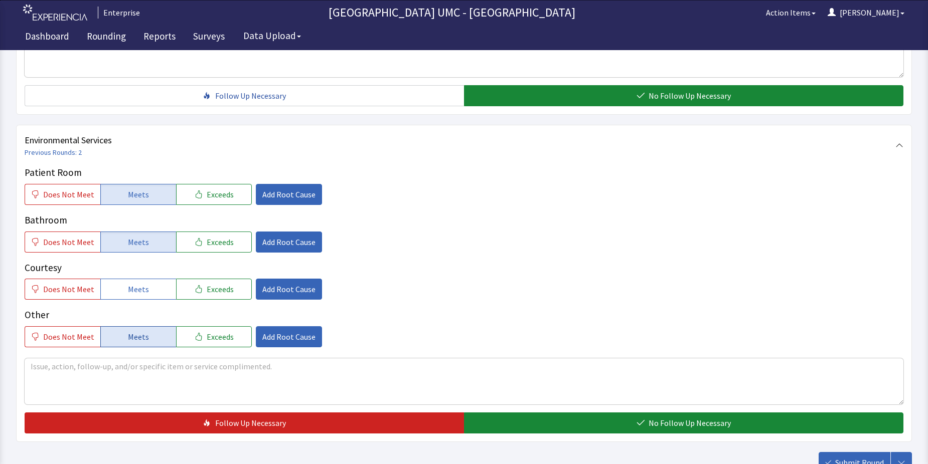
click at [138, 337] on span "Meets" at bounding box center [138, 337] width 21 height 12
click at [145, 293] on button "Meets" at bounding box center [138, 289] width 76 height 21
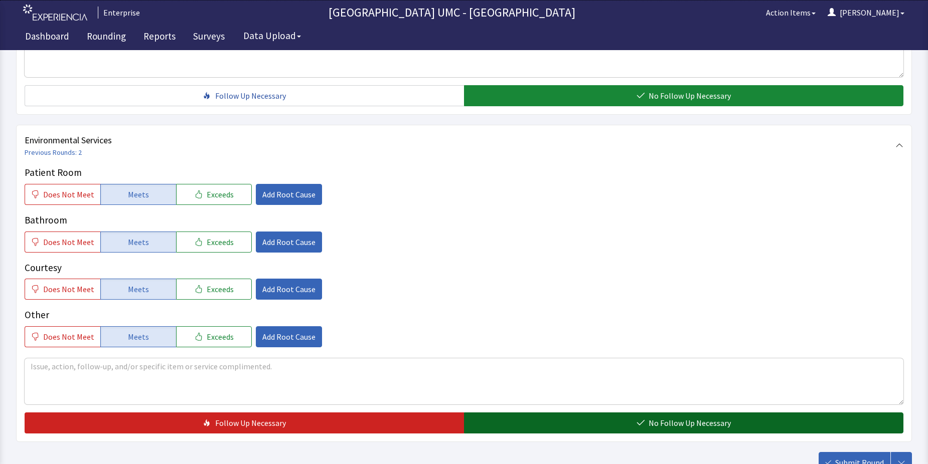
click at [571, 414] on button "No Follow Up Necessary" at bounding box center [683, 423] width 439 height 21
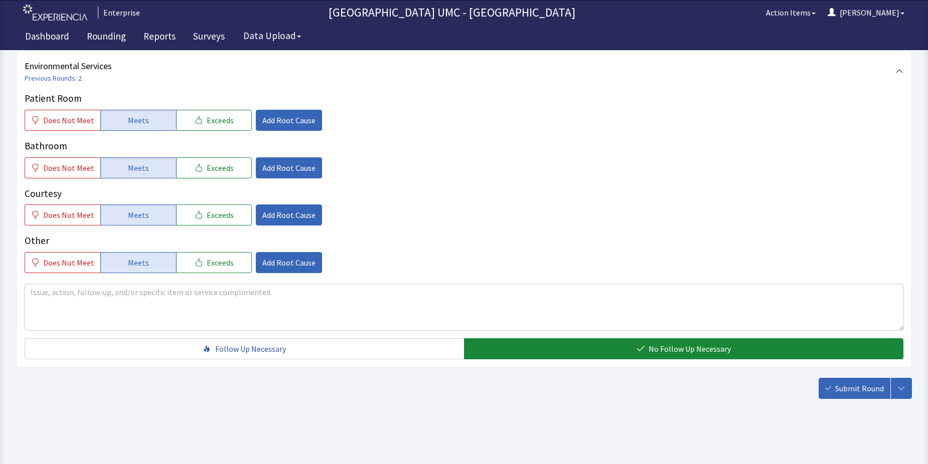
scroll to position [527, 0]
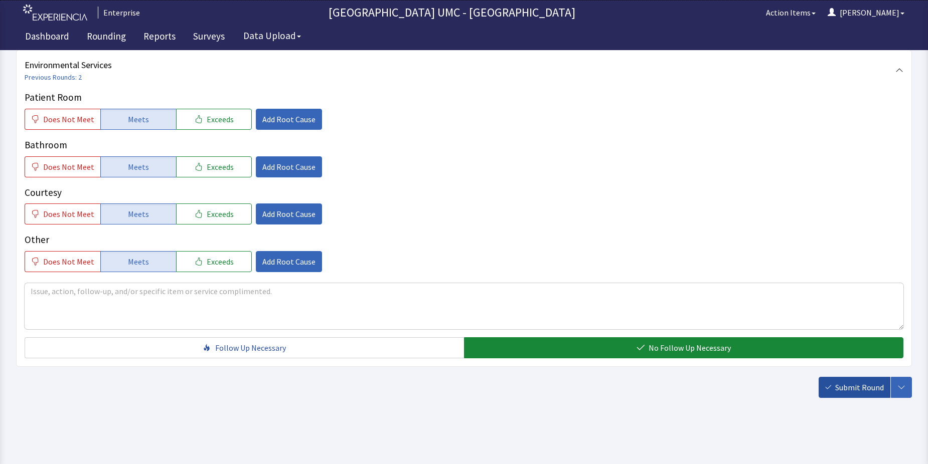
click at [858, 390] on span "Submit Round" at bounding box center [859, 388] width 49 height 12
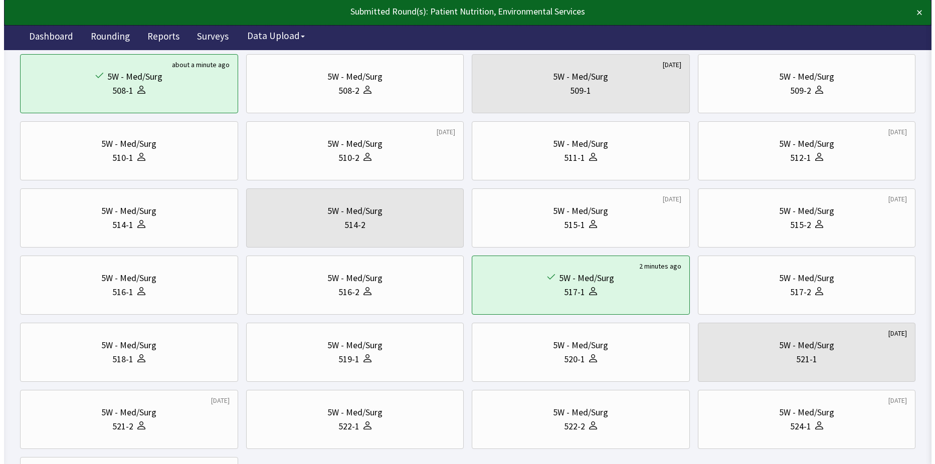
scroll to position [351, 0]
